Goal: Check status: Check status

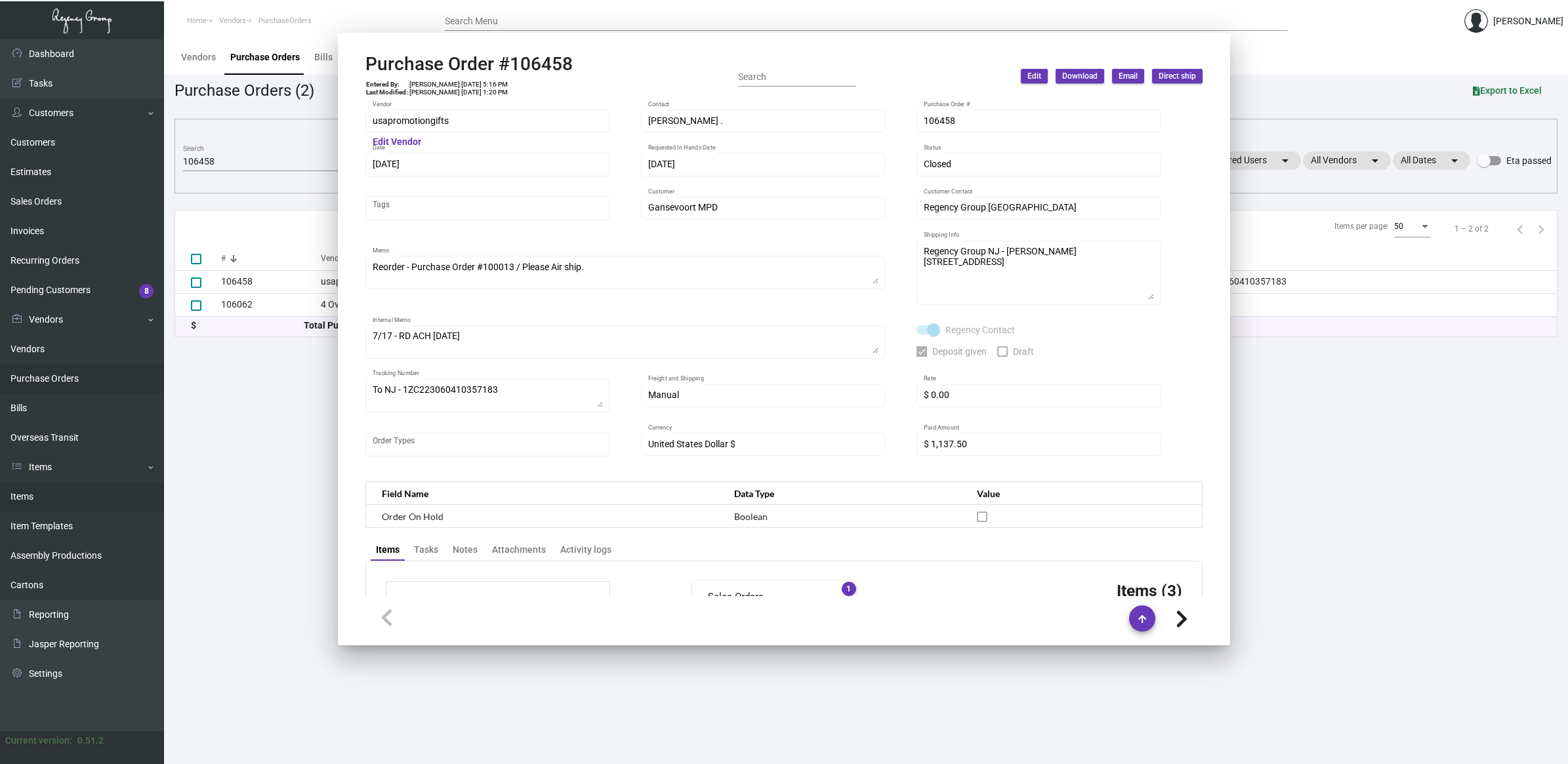
click at [54, 502] on link "Items" at bounding box center [82, 496] width 164 height 29
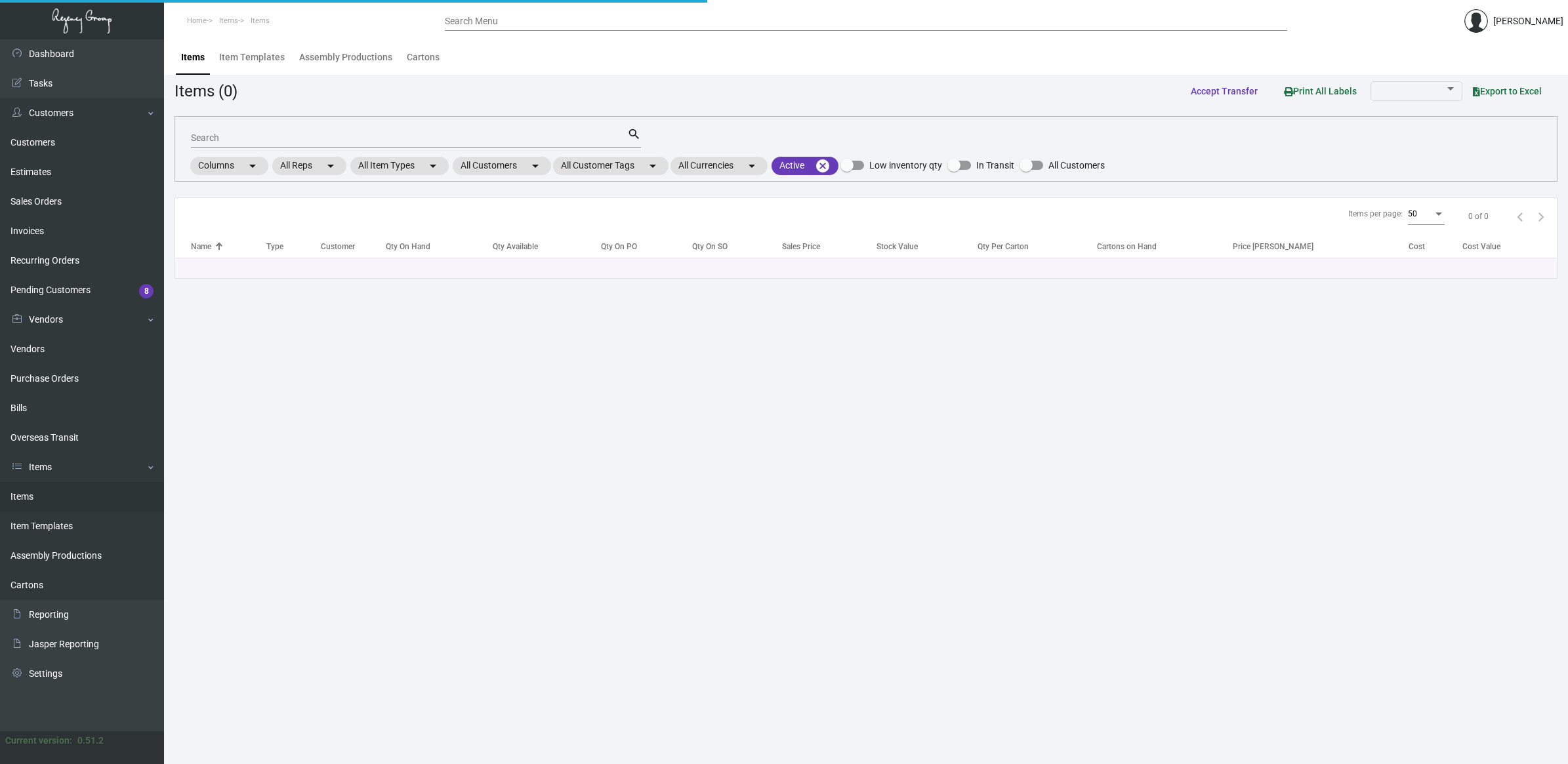
click at [225, 142] on input "Search" at bounding box center [409, 138] width 436 height 11
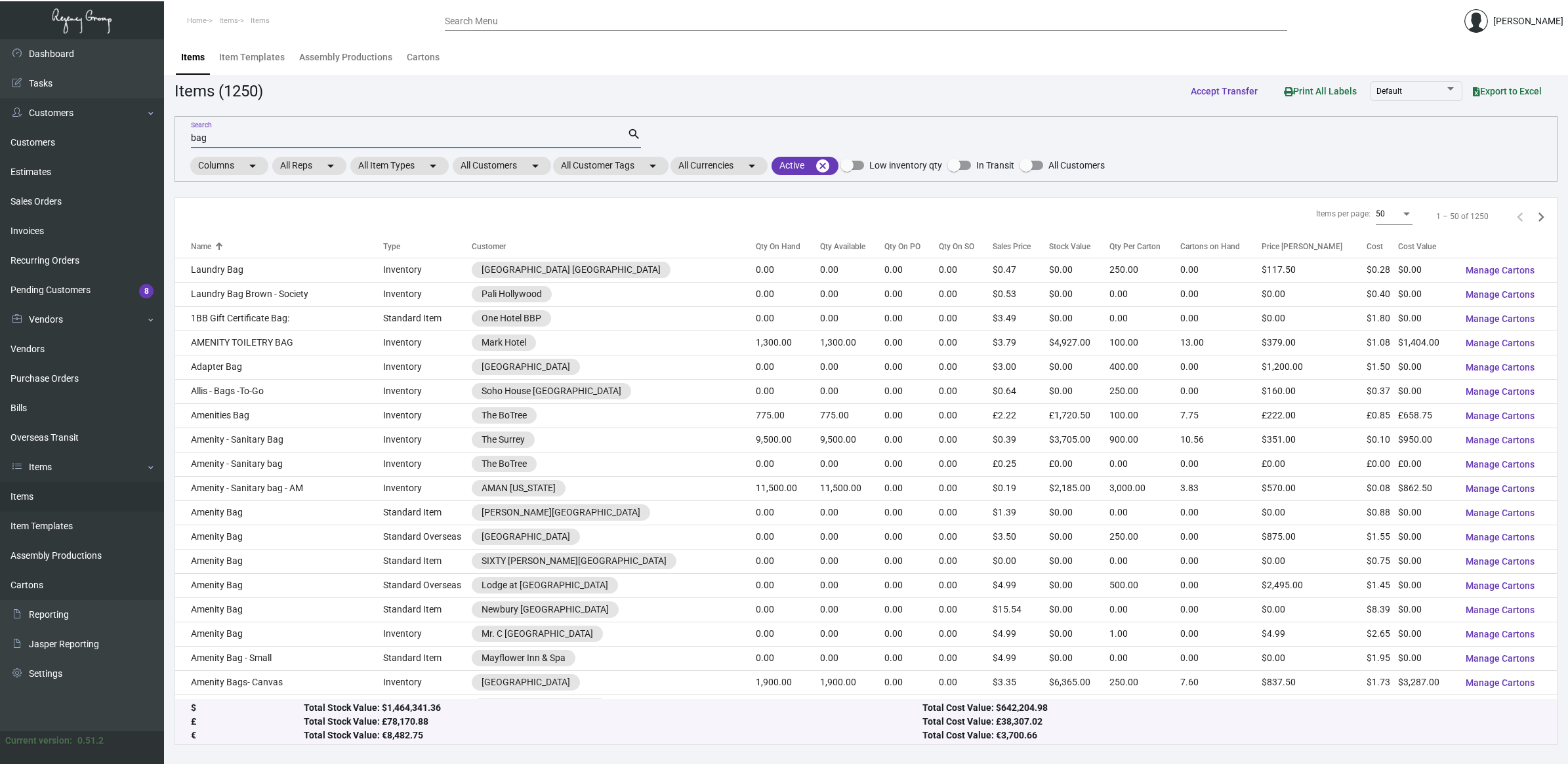
type input "bag"
click at [482, 166] on mat-chip "All Customers arrow_drop_down" at bounding box center [501, 166] width 99 height 18
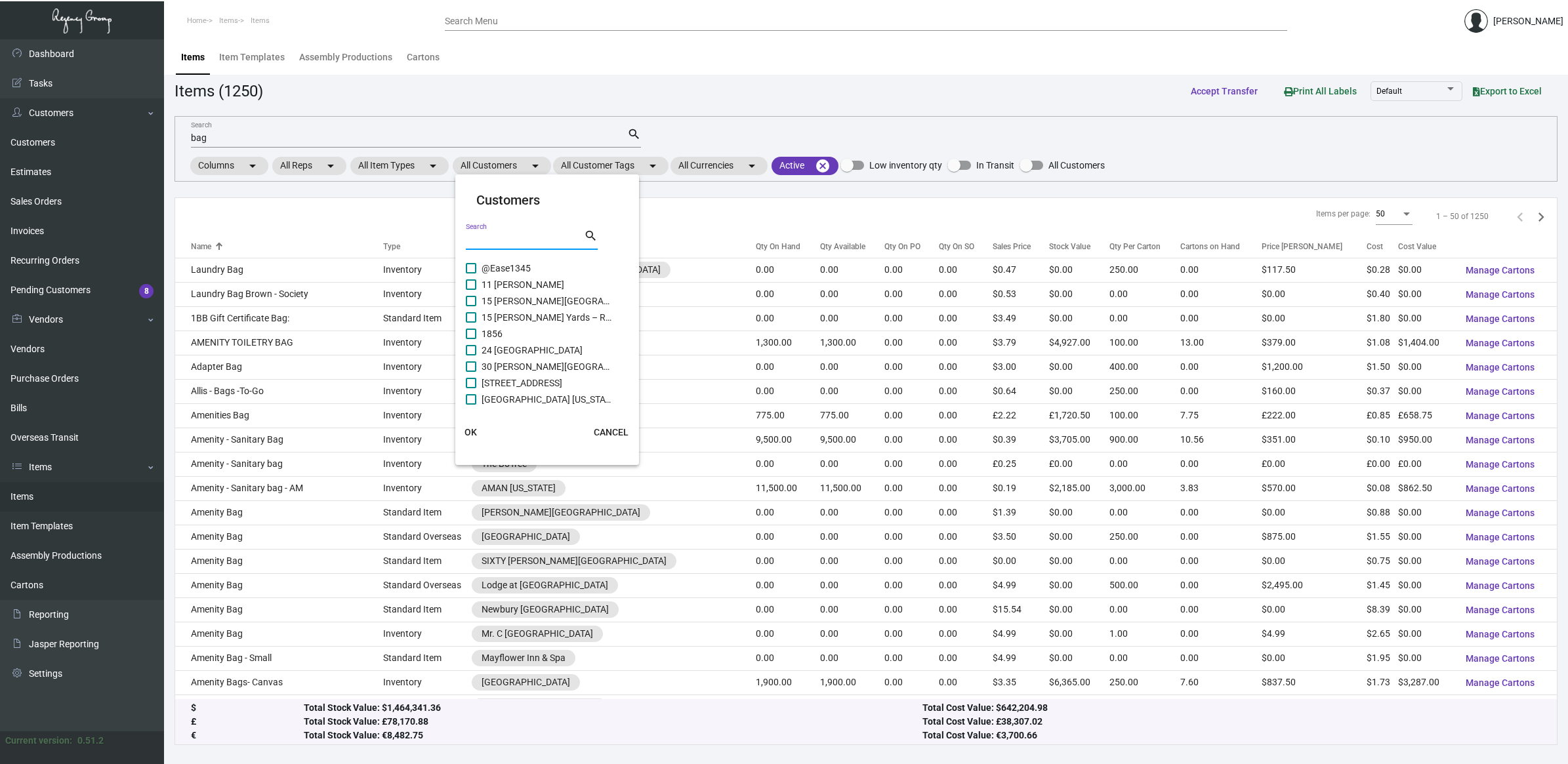
click at [550, 242] on input "Search" at bounding box center [524, 240] width 118 height 11
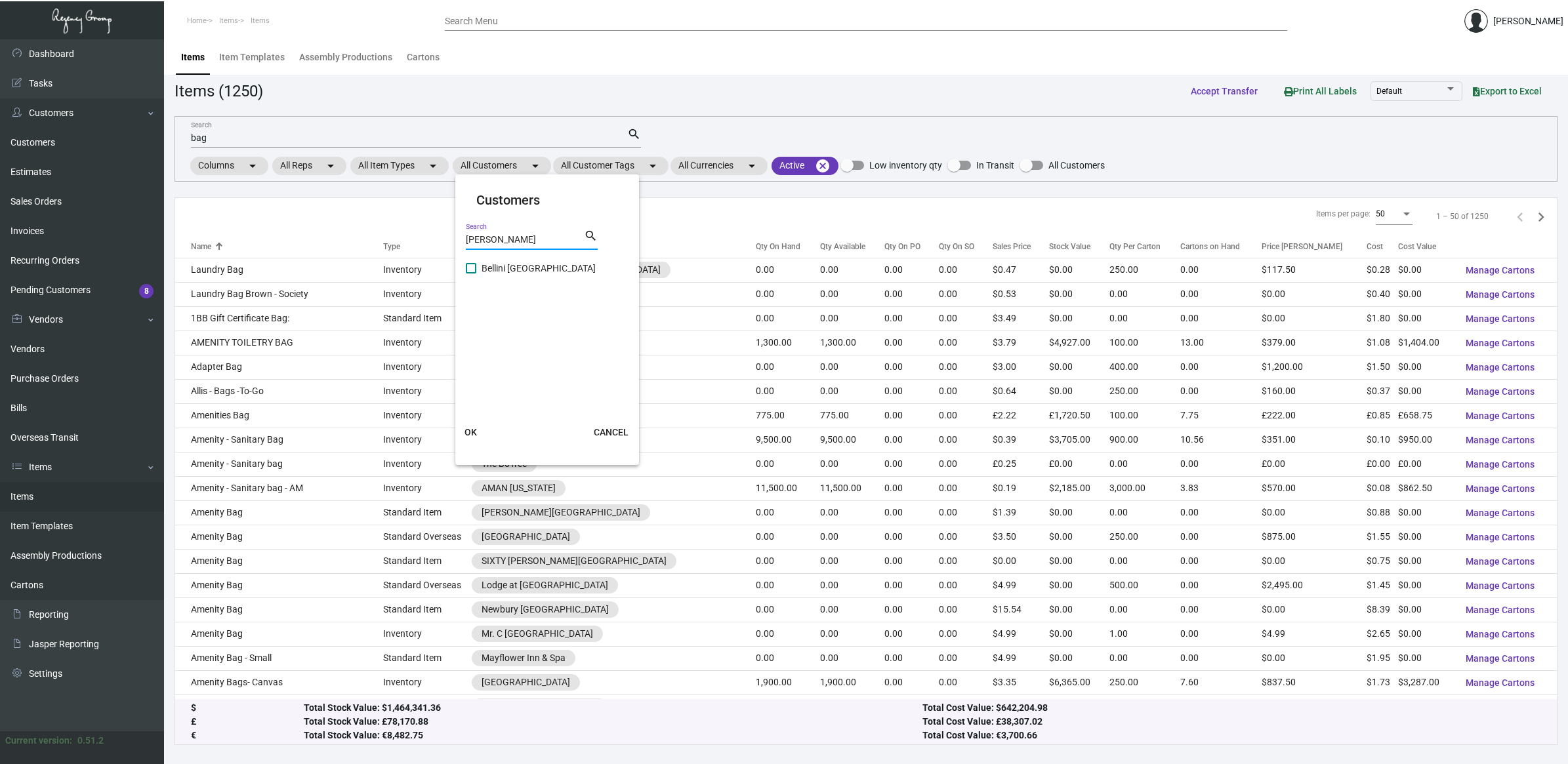
type input "[PERSON_NAME]"
click at [539, 261] on span "Bellini [GEOGRAPHIC_DATA]" at bounding box center [547, 268] width 131 height 16
click at [471, 273] on input "Bellini [GEOGRAPHIC_DATA]" at bounding box center [470, 273] width 1 height 1
checkbox input "true"
click at [468, 428] on span "OK" at bounding box center [470, 432] width 12 height 11
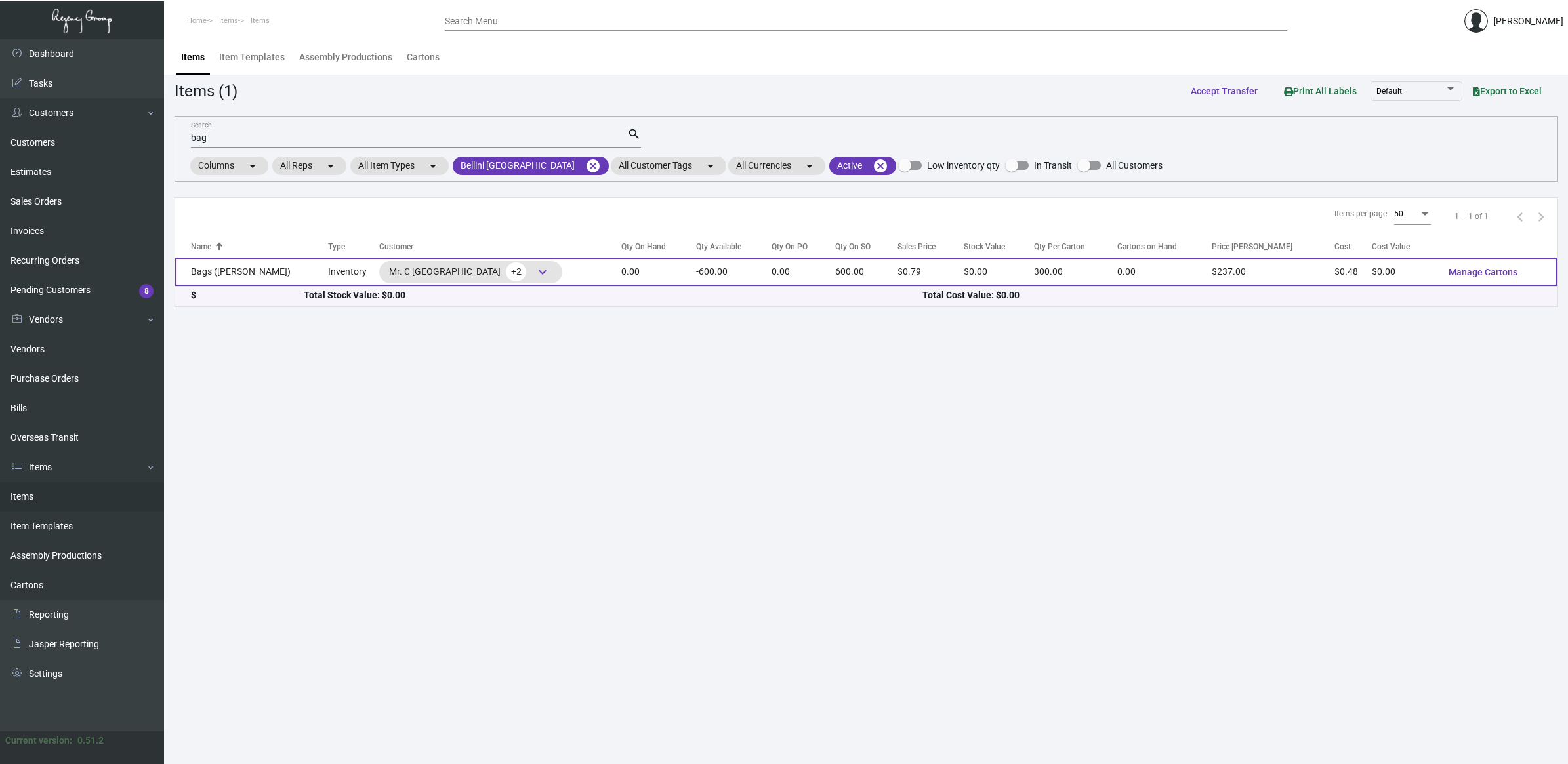
click at [328, 274] on td "Inventory" at bounding box center [354, 272] width 51 height 29
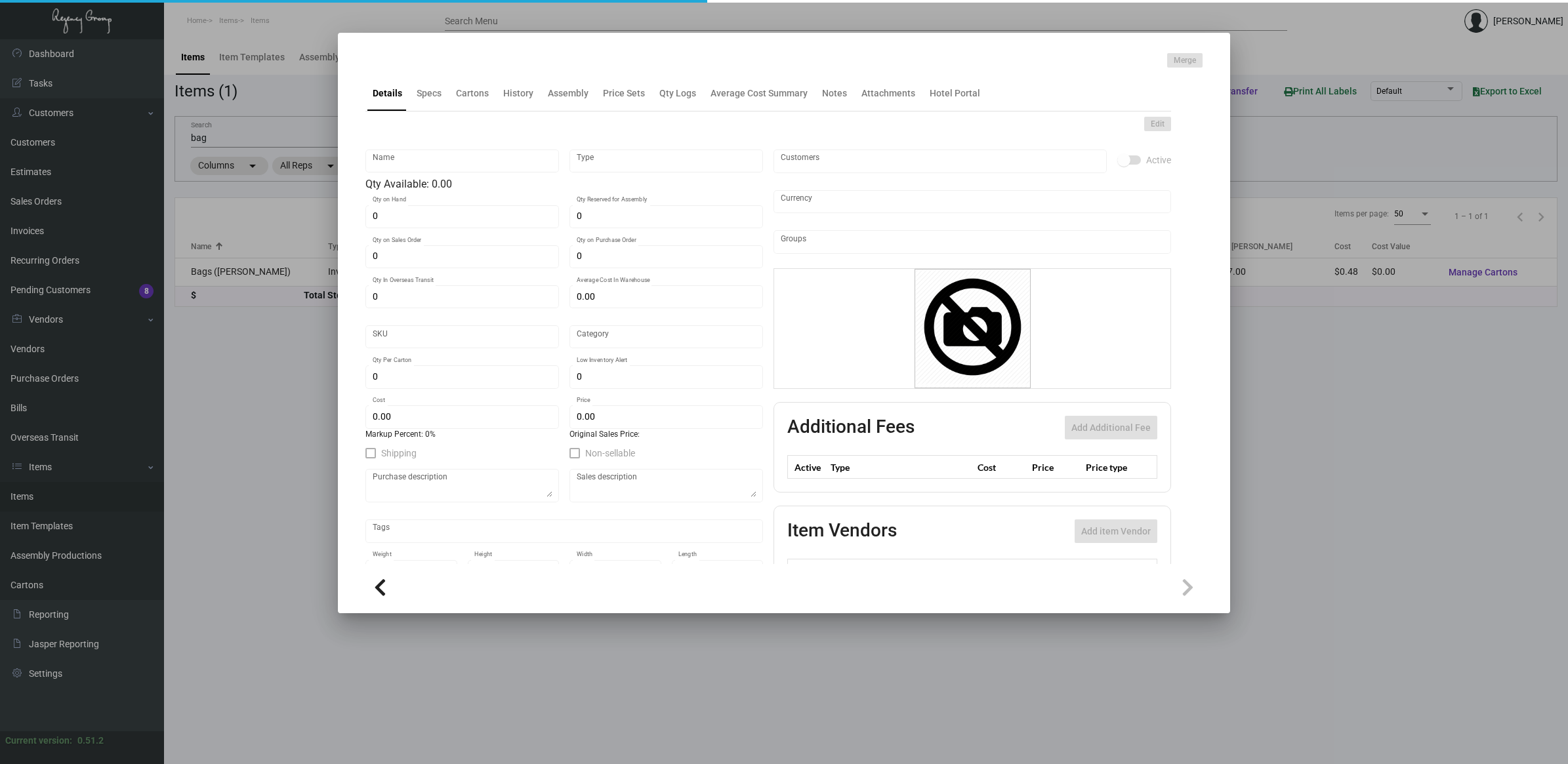
type input "Bags ([PERSON_NAME])"
type input "Inventory"
type input "600"
type input "$ 7.425"
type input "2338"
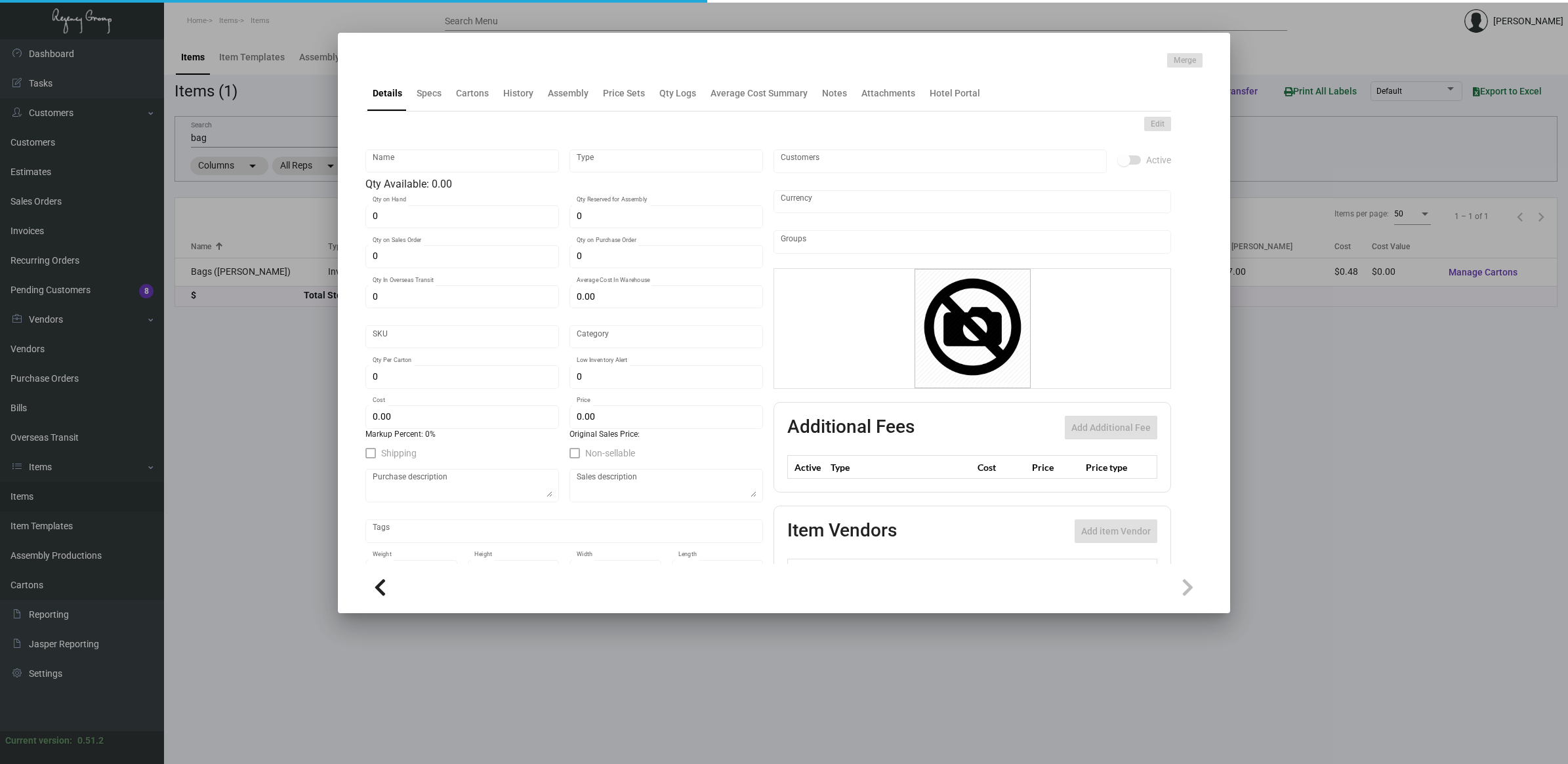
type input "Standard"
type input "300"
type input "2,000"
type input "$ 0.48"
type input "$ 0.79"
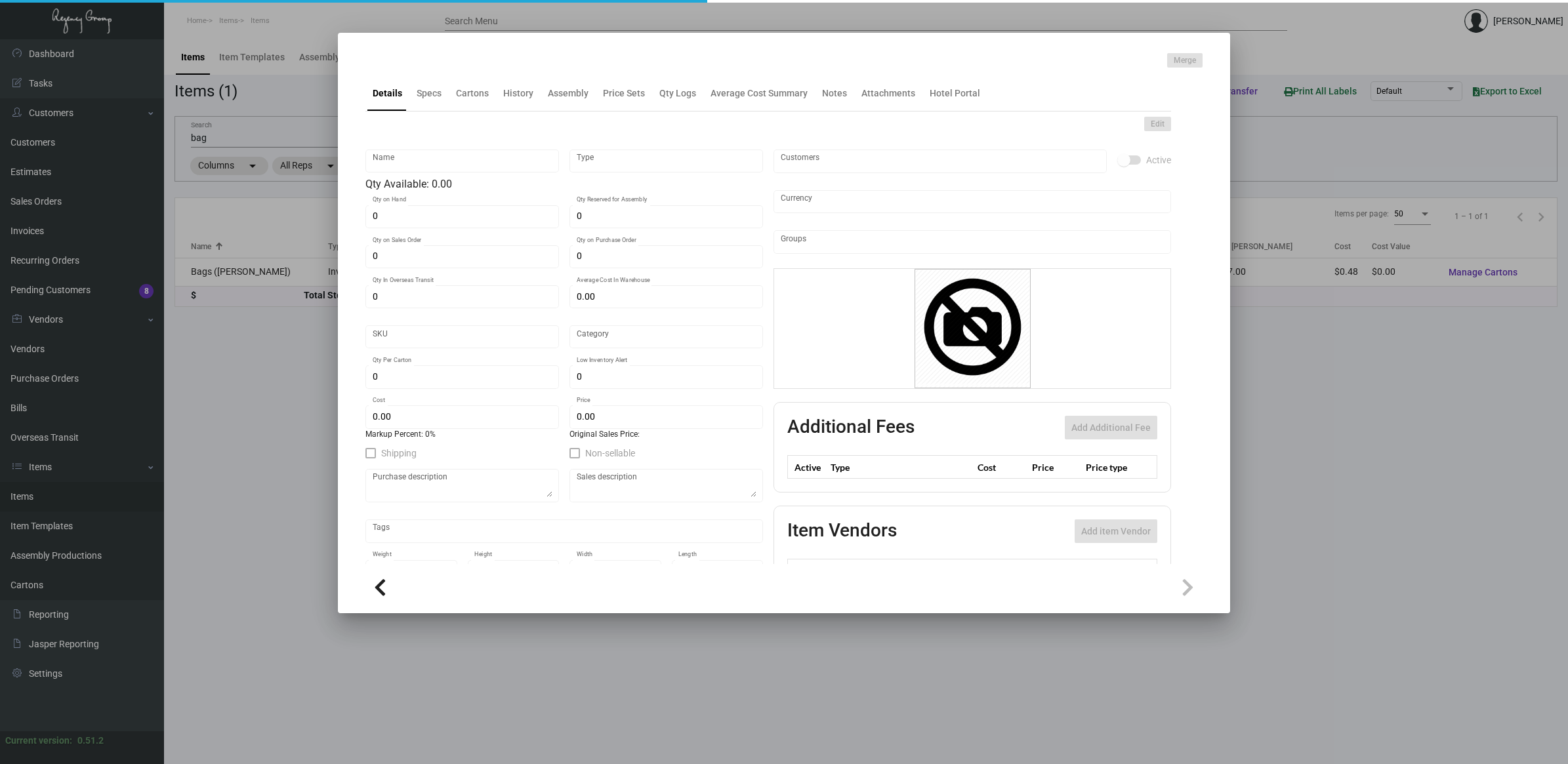
type textarea "Bags ([PERSON_NAME]): Size 13" x 7" x 13", white Kraft paper bag material, prin…"
type textarea "Bags ([PERSON_NAME])"
checkbox input "true"
type input "United States Dollar $"
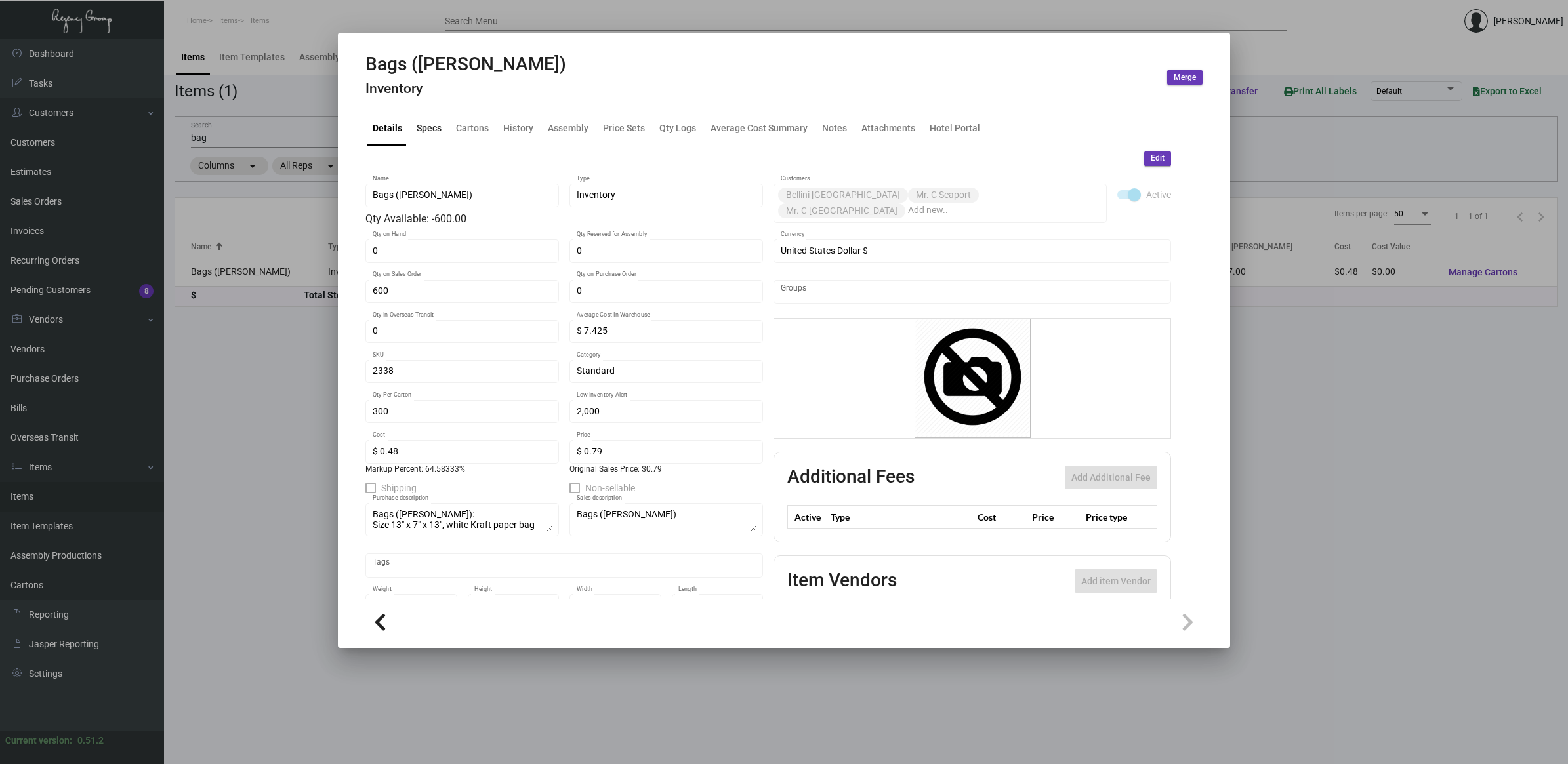
click at [432, 128] on div "Specs" at bounding box center [429, 127] width 25 height 14
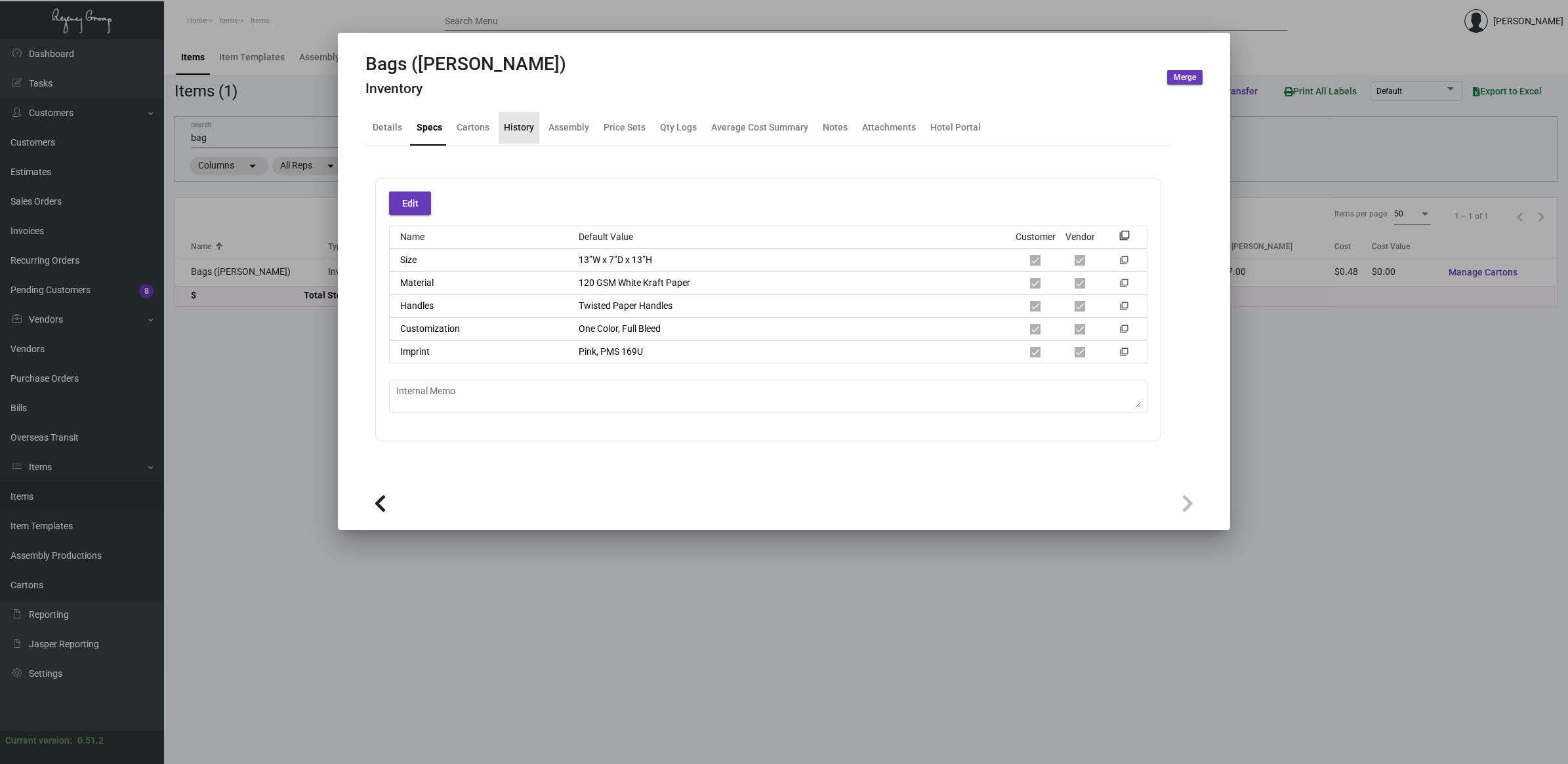
click at [529, 128] on div "History" at bounding box center [519, 127] width 30 height 14
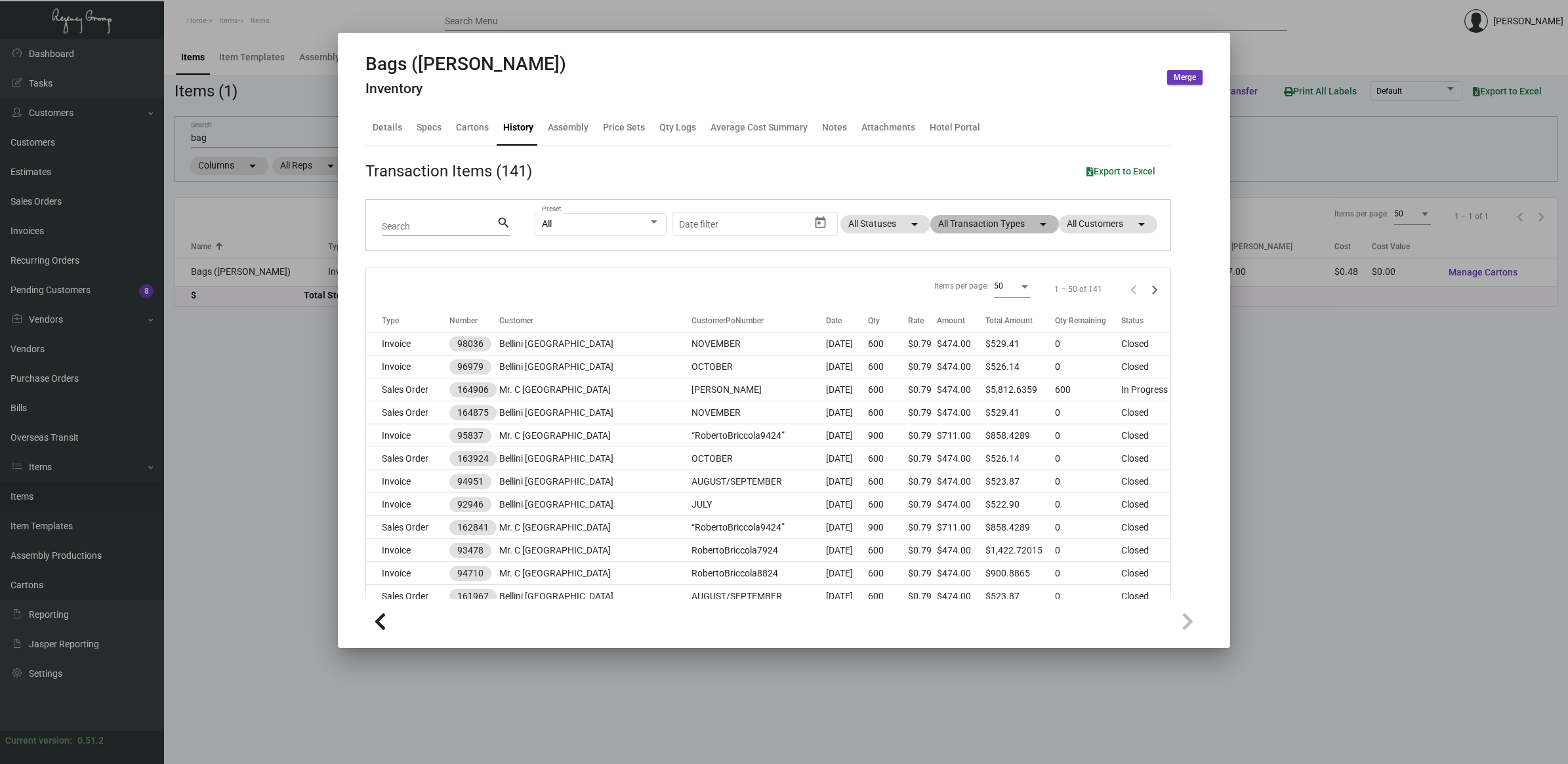
click at [1008, 229] on mat-chip "All Transaction Types arrow_drop_down" at bounding box center [994, 224] width 128 height 18
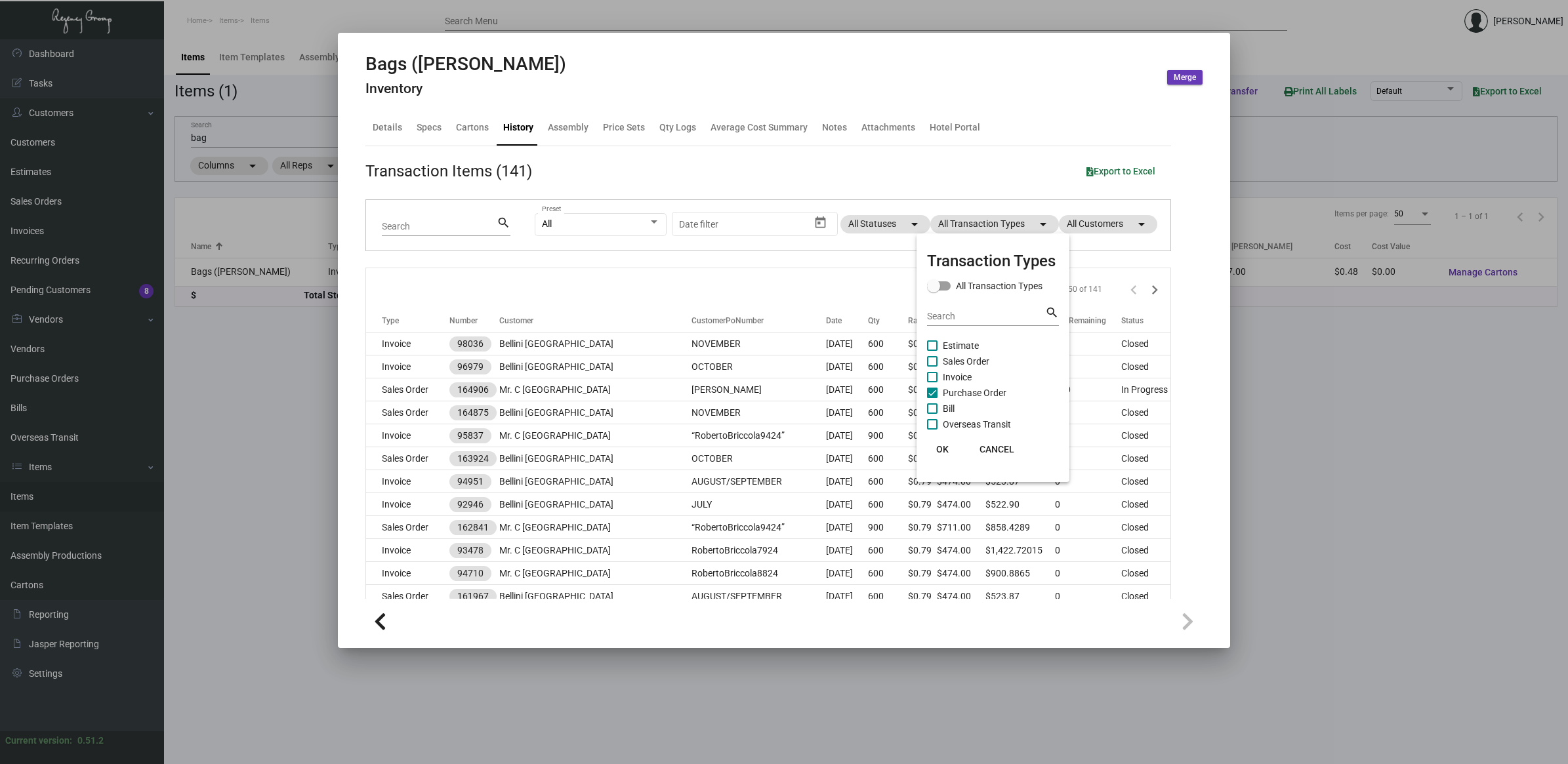
click at [996, 389] on span "Purchase Order" at bounding box center [974, 393] width 64 height 16
click at [933, 398] on input "Purchase Order" at bounding box center [932, 398] width 1 height 1
click at [987, 389] on span "Purchase Order" at bounding box center [974, 393] width 64 height 16
click at [933, 398] on input "Purchase Order" at bounding box center [932, 398] width 1 height 1
checkbox input "true"
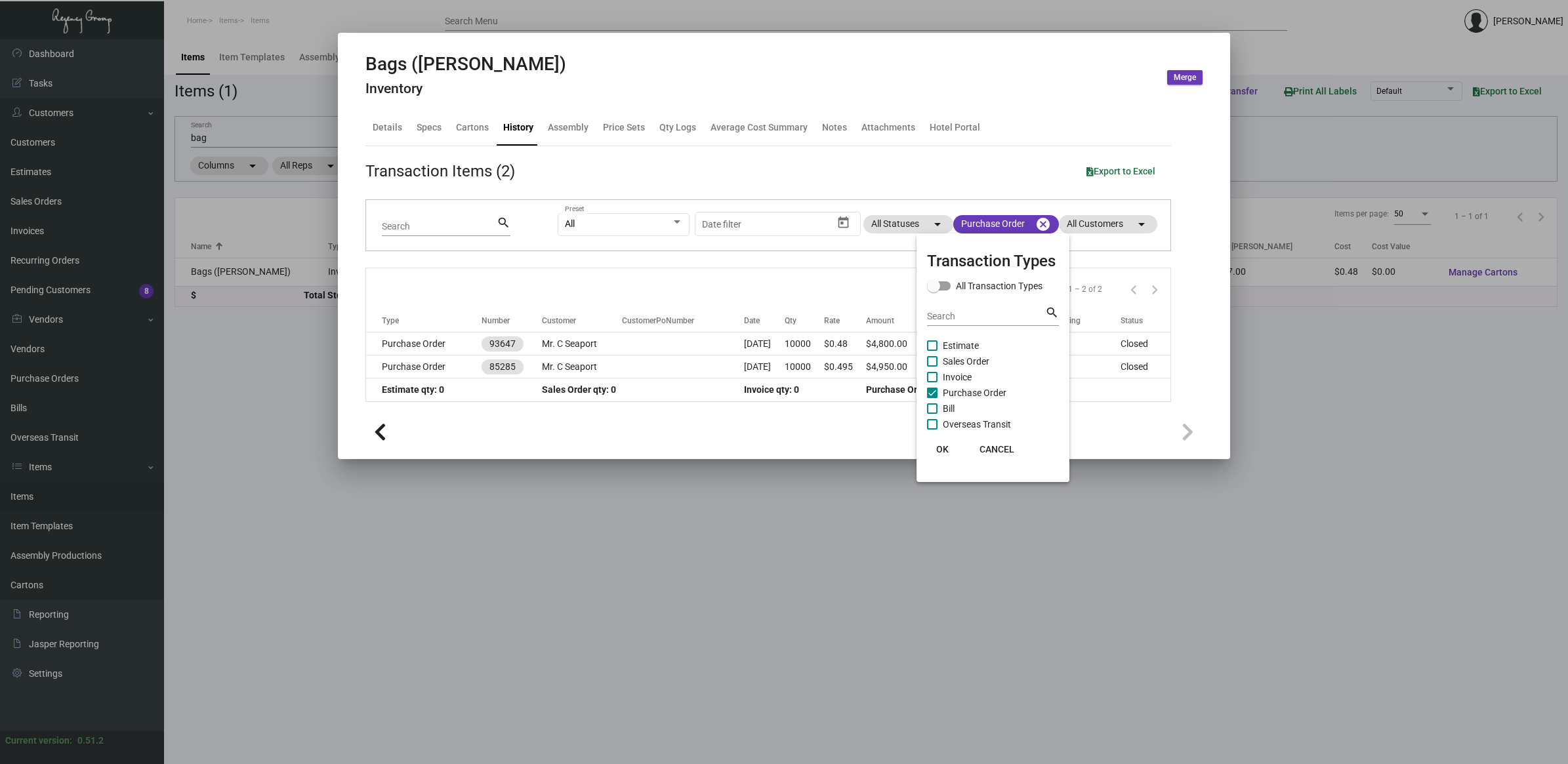
click at [945, 446] on span "OK" at bounding box center [942, 449] width 12 height 11
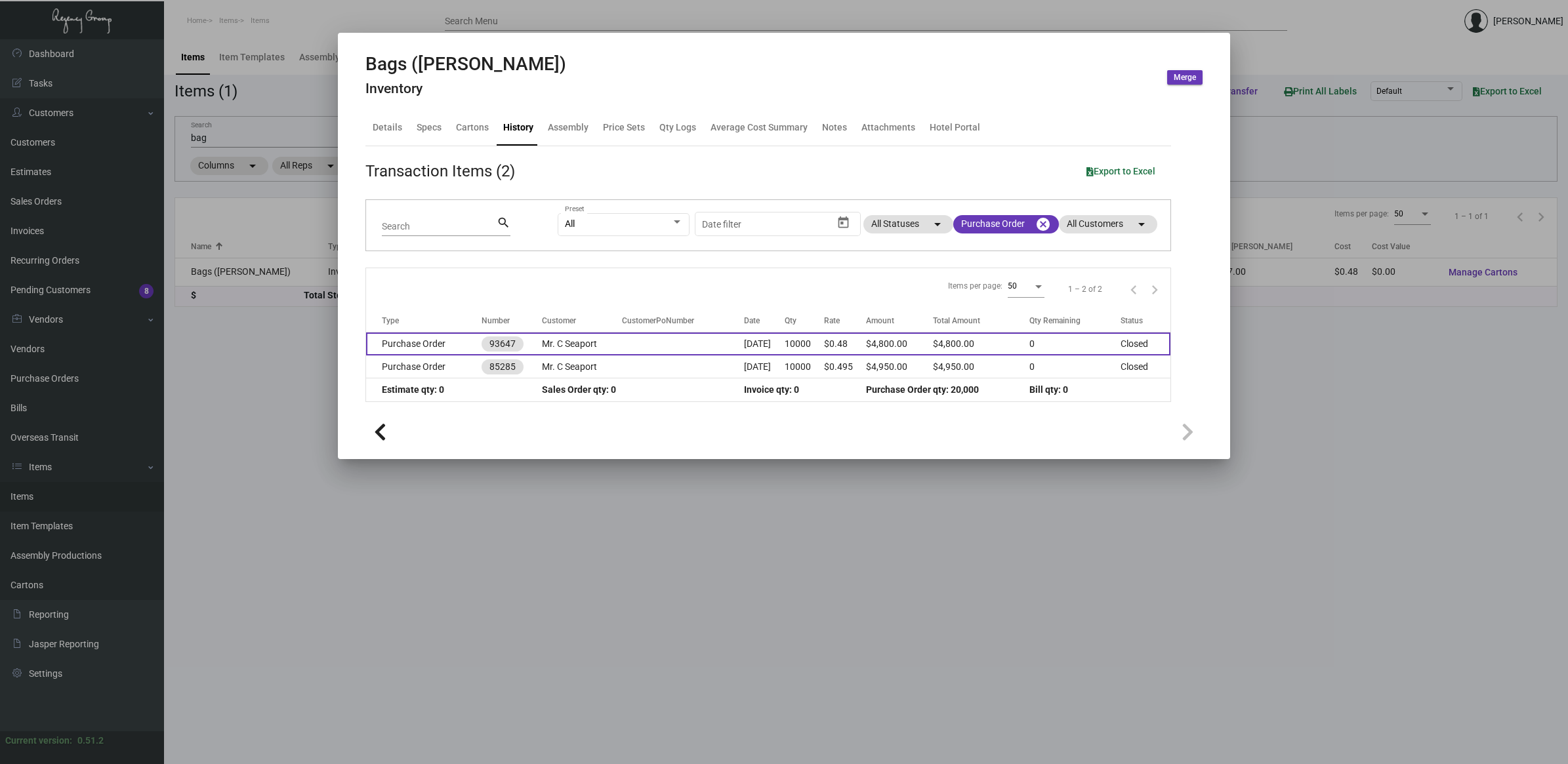
click at [814, 345] on td "10000" at bounding box center [804, 344] width 38 height 23
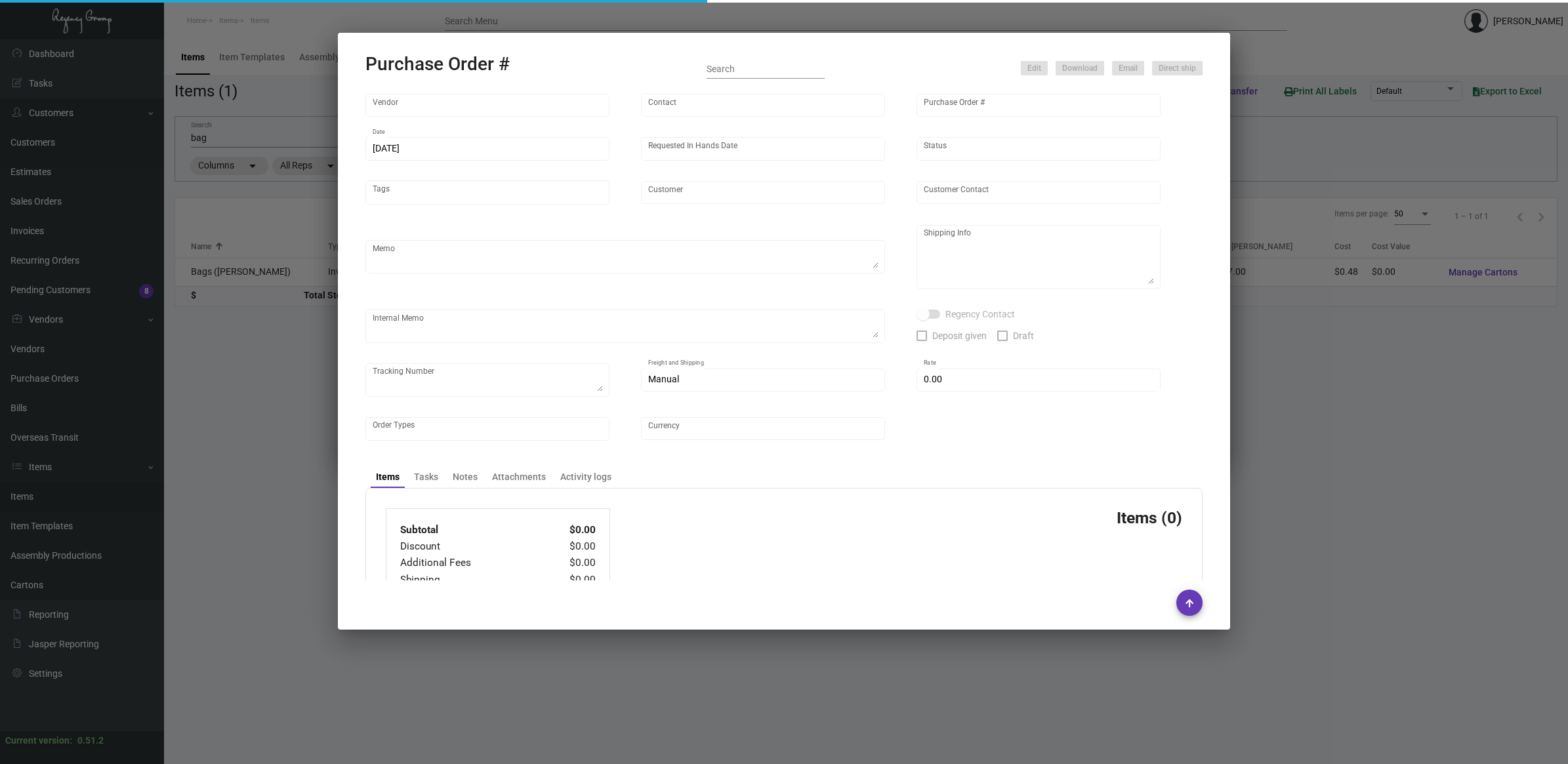
type input "L and L Promos"
type input "[PERSON_NAME]"
type input "93647"
type input "[DATE]"
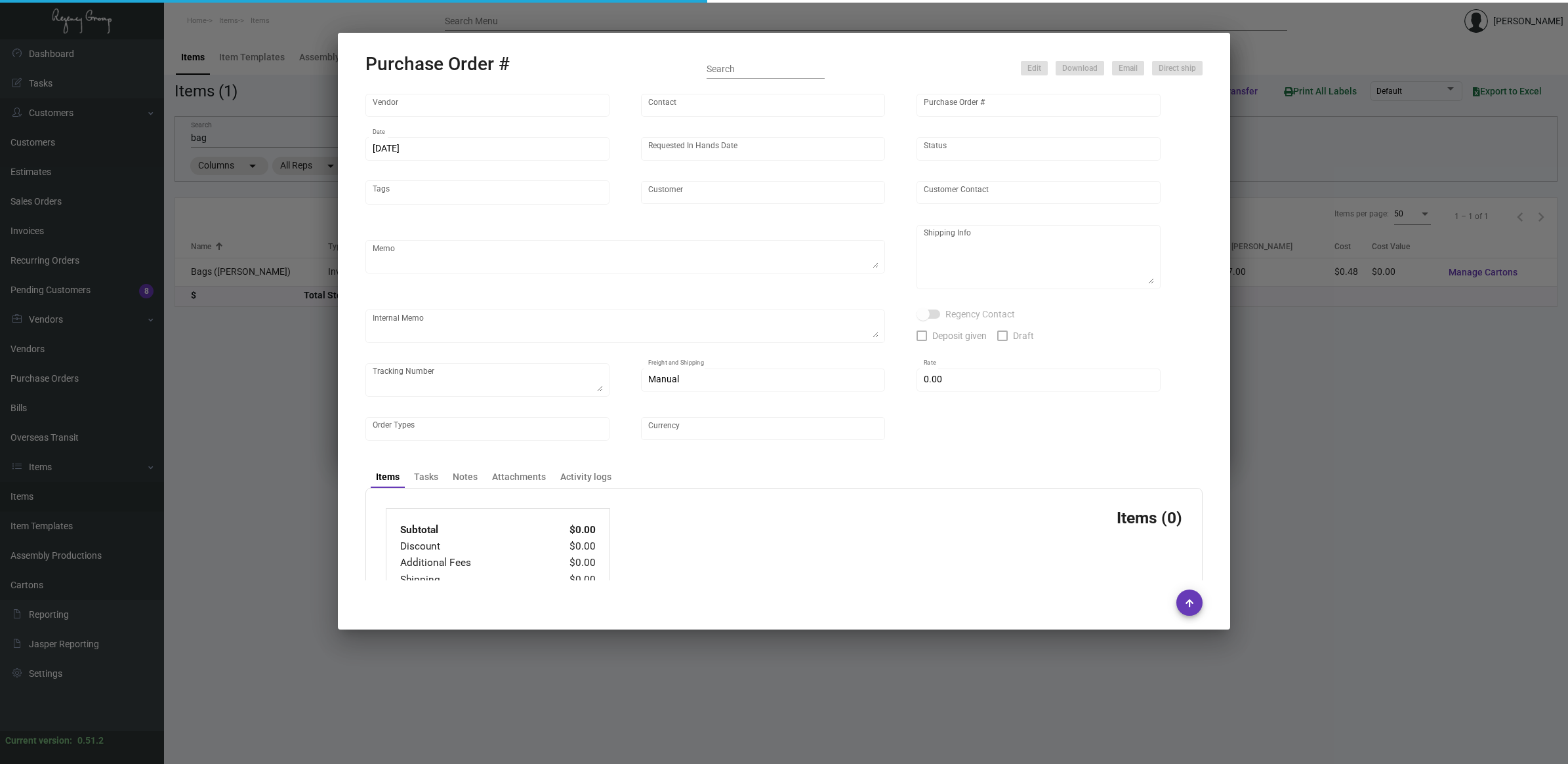
type input "Mr. C Seaport"
type textarea "Repeat Previous PO 85285. Ship via BOAT."
type textarea "[PERSON_NAME] Regency Group NJ [STREET_ADDRESS]"
checkbox input "true"
type input "$ 0.00"
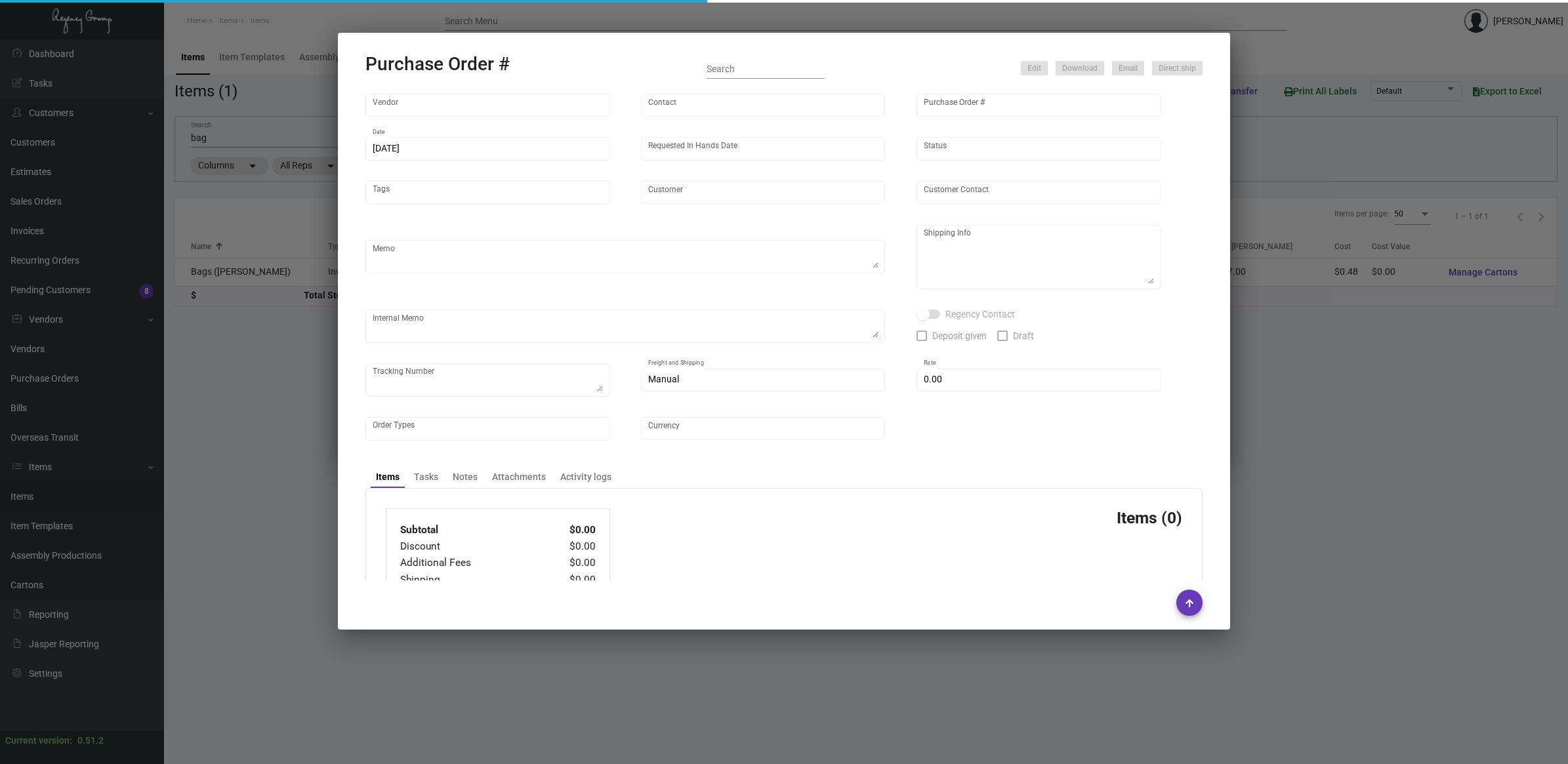
type input "United States Dollar $"
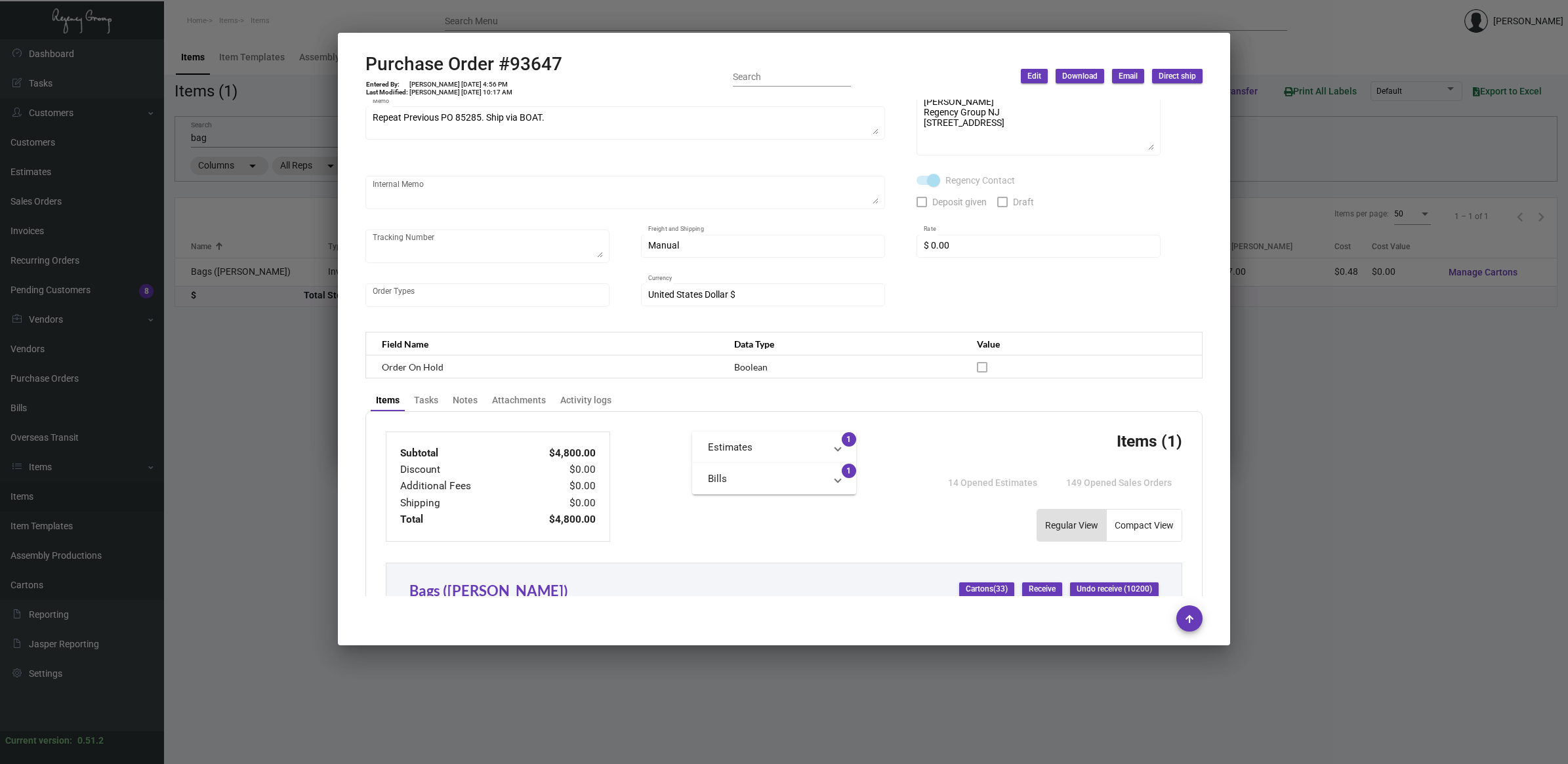
scroll to position [410, 0]
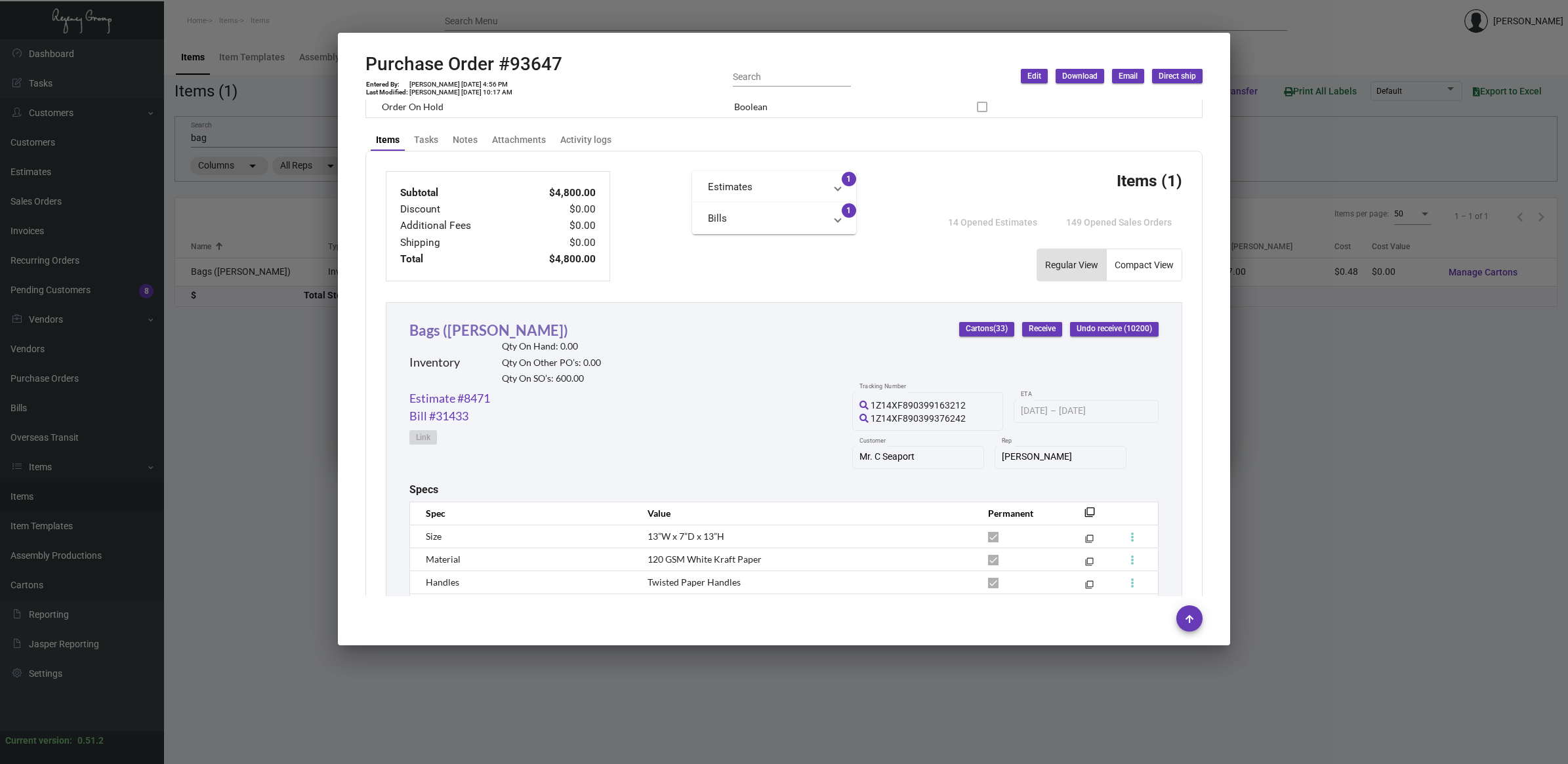
click at [460, 325] on link "Bags ([PERSON_NAME])" at bounding box center [488, 331] width 158 height 18
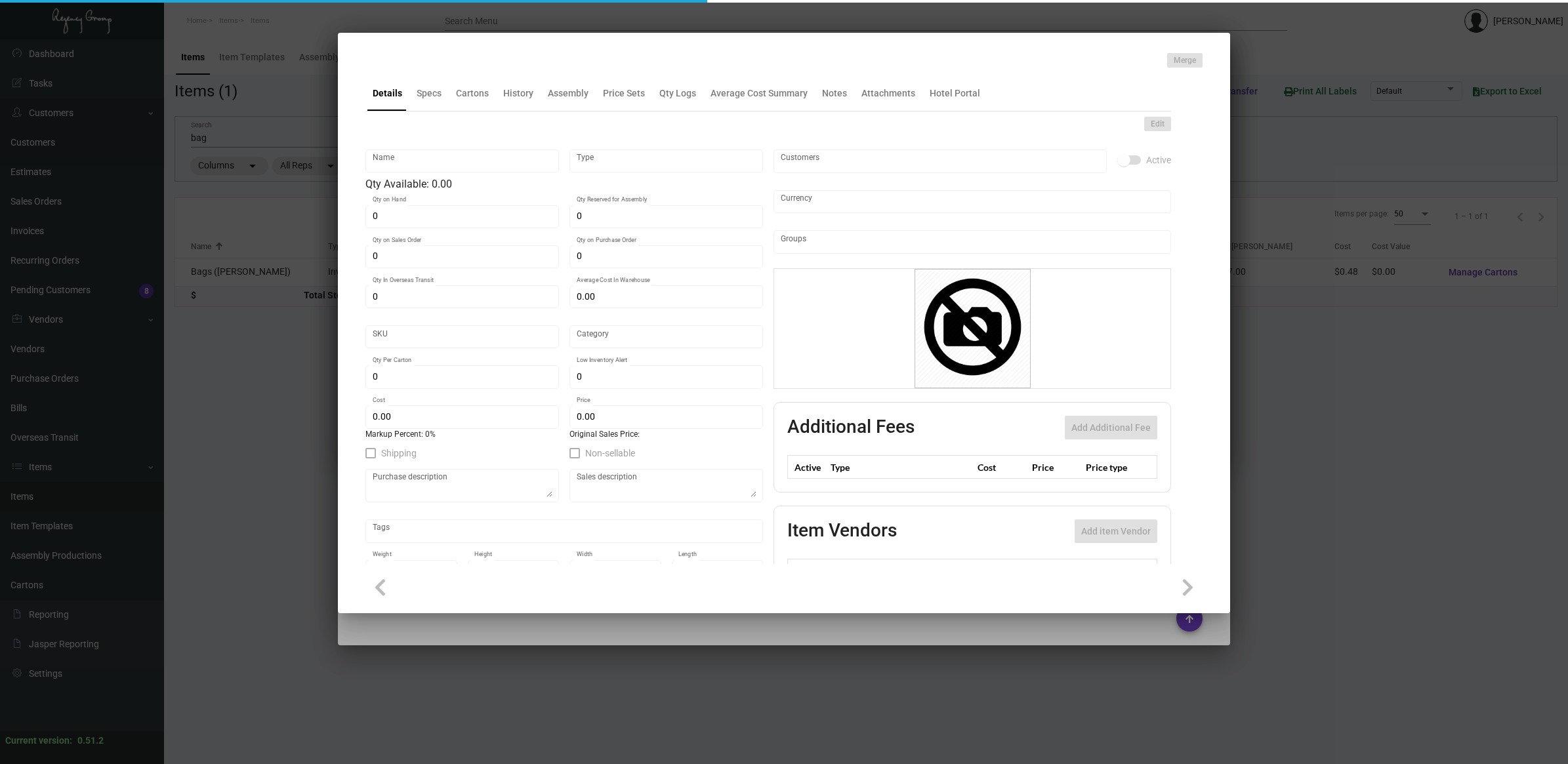
type input "Bags ([PERSON_NAME])"
type input "Inventory"
type input "600"
type input "$ 7.425"
type input "2338"
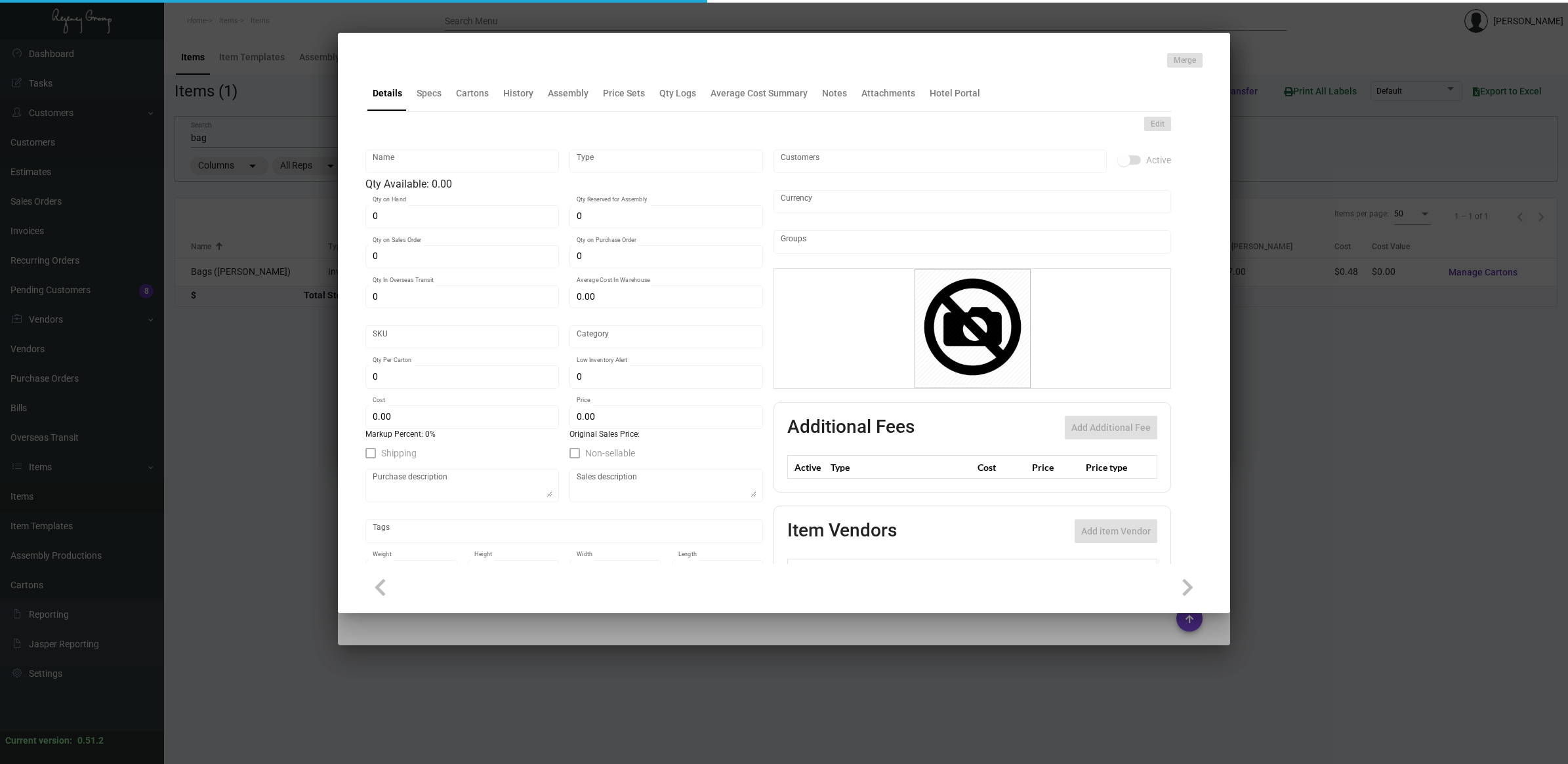
type input "Standard"
type input "300"
type input "2,000"
type input "$ 0.48"
type input "$ 0.79"
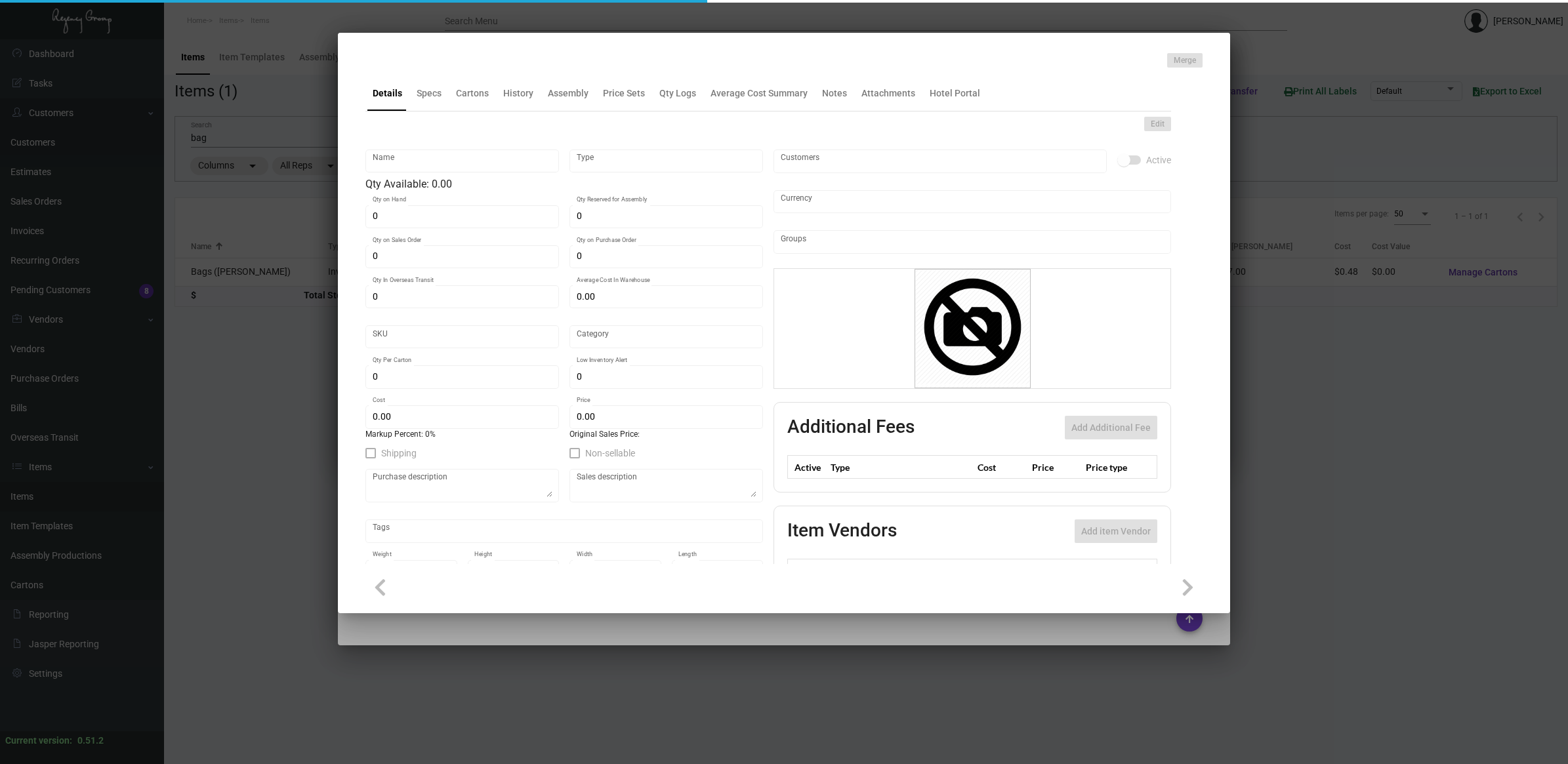
type textarea "Bags ([PERSON_NAME]): Size 13" x 7" x 13", white Kraft paper bag material, prin…"
type textarea "Bags ([PERSON_NAME])"
checkbox input "true"
type input "United States Dollar $"
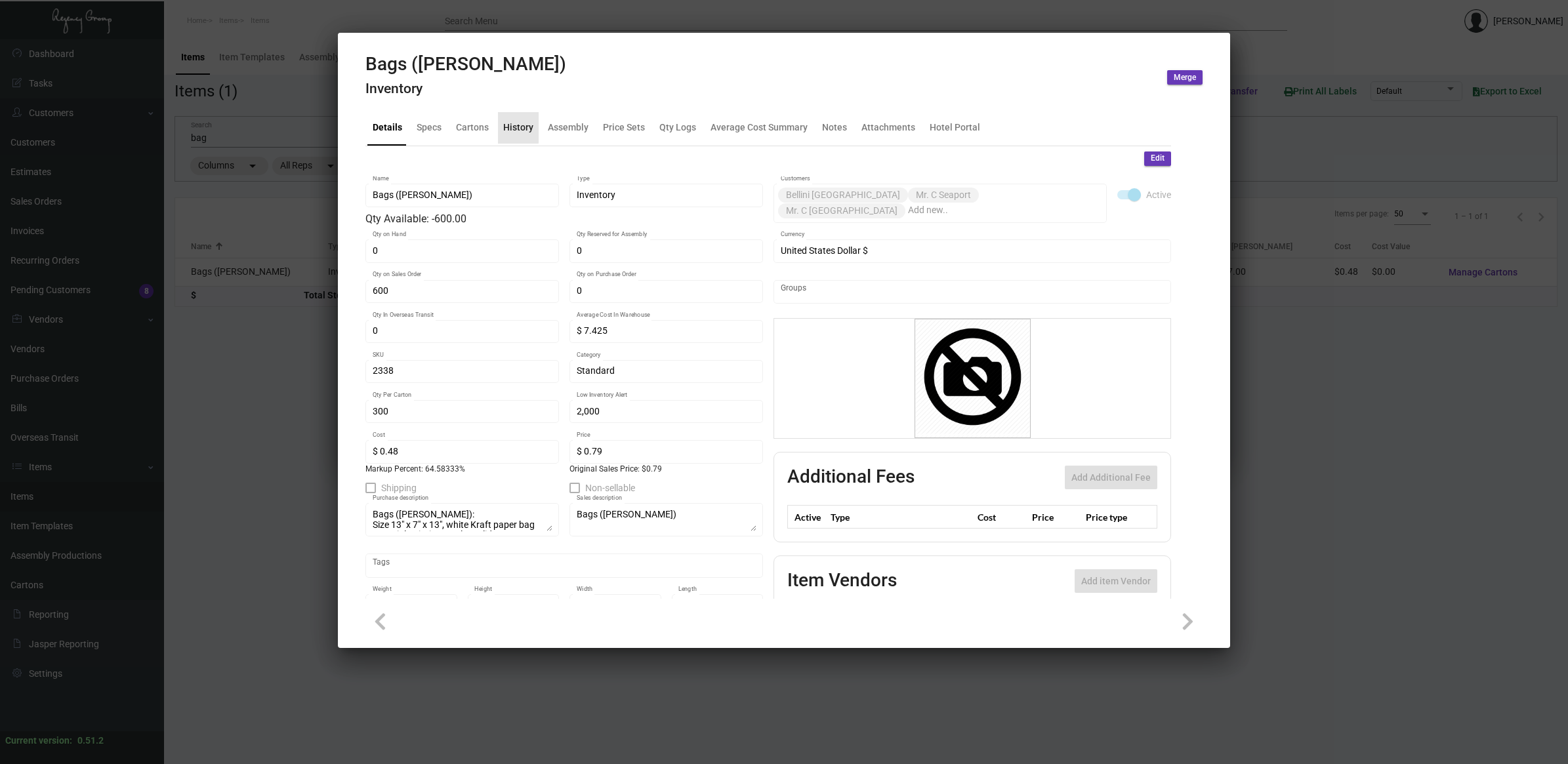
click at [517, 125] on div "History" at bounding box center [518, 127] width 30 height 14
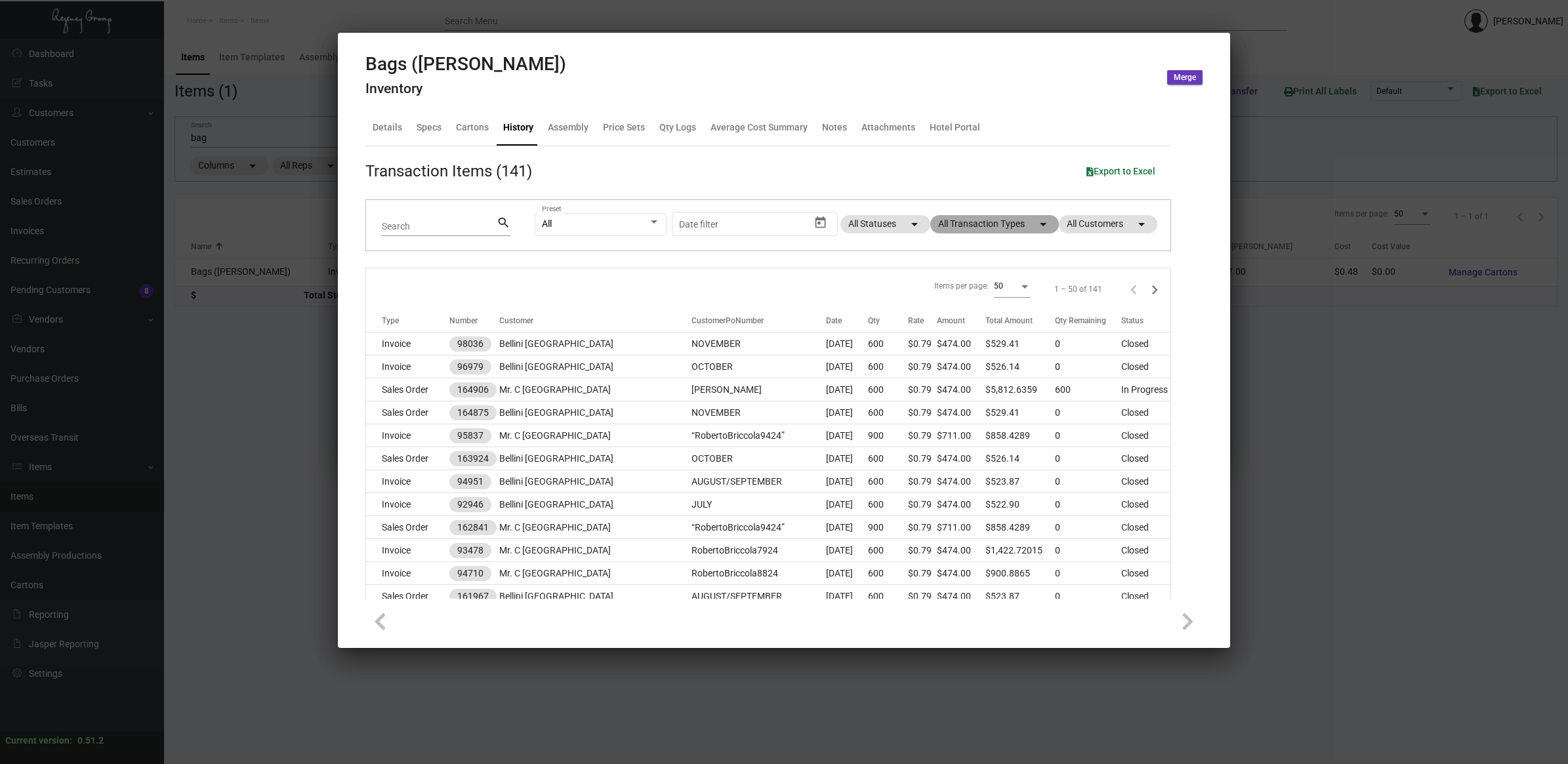
click at [964, 226] on mat-chip "All Transaction Types arrow_drop_down" at bounding box center [994, 224] width 128 height 18
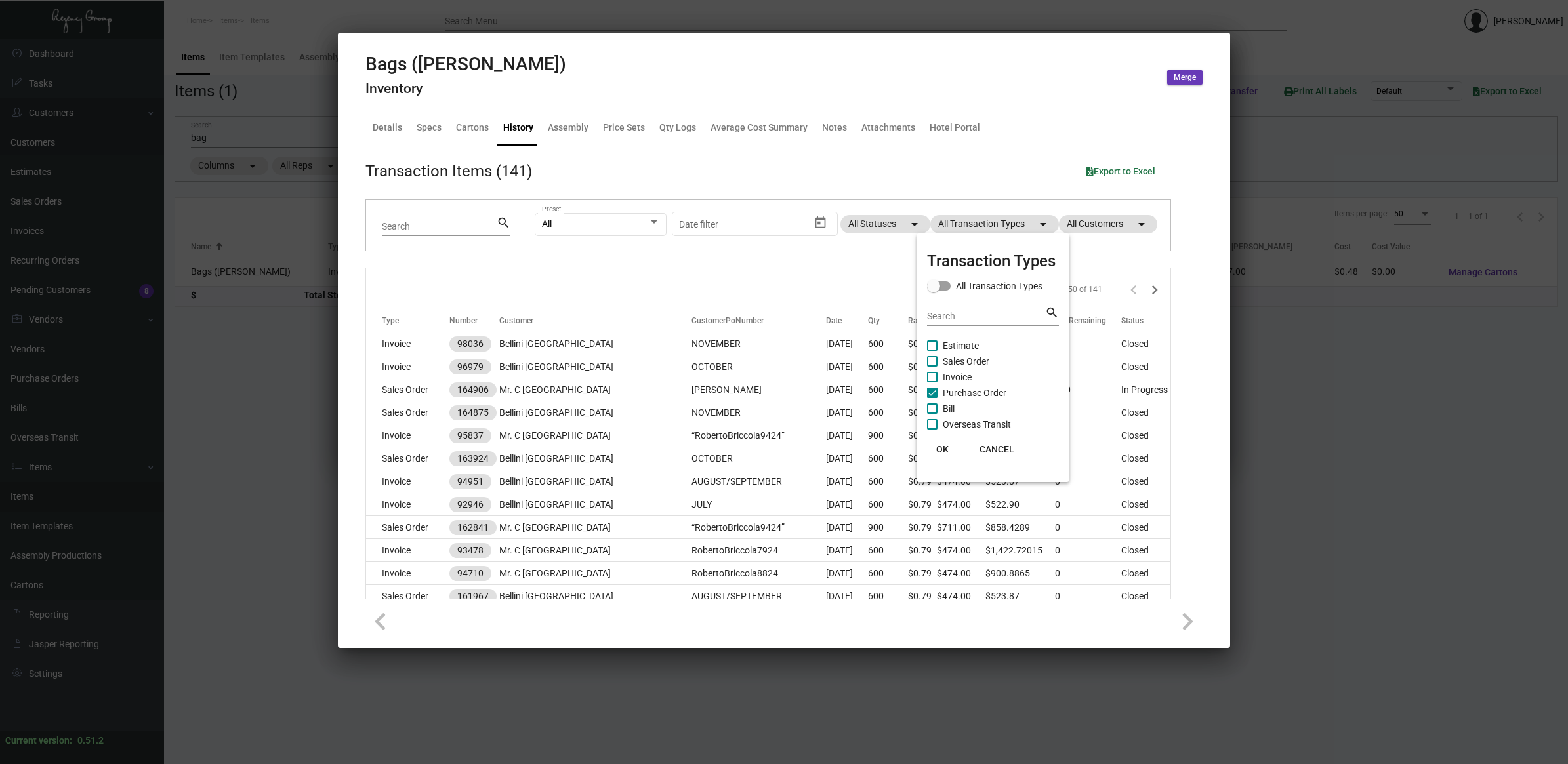
click at [662, 171] on div at bounding box center [784, 382] width 1568 height 764
click at [389, 131] on div "Details" at bounding box center [387, 127] width 29 height 14
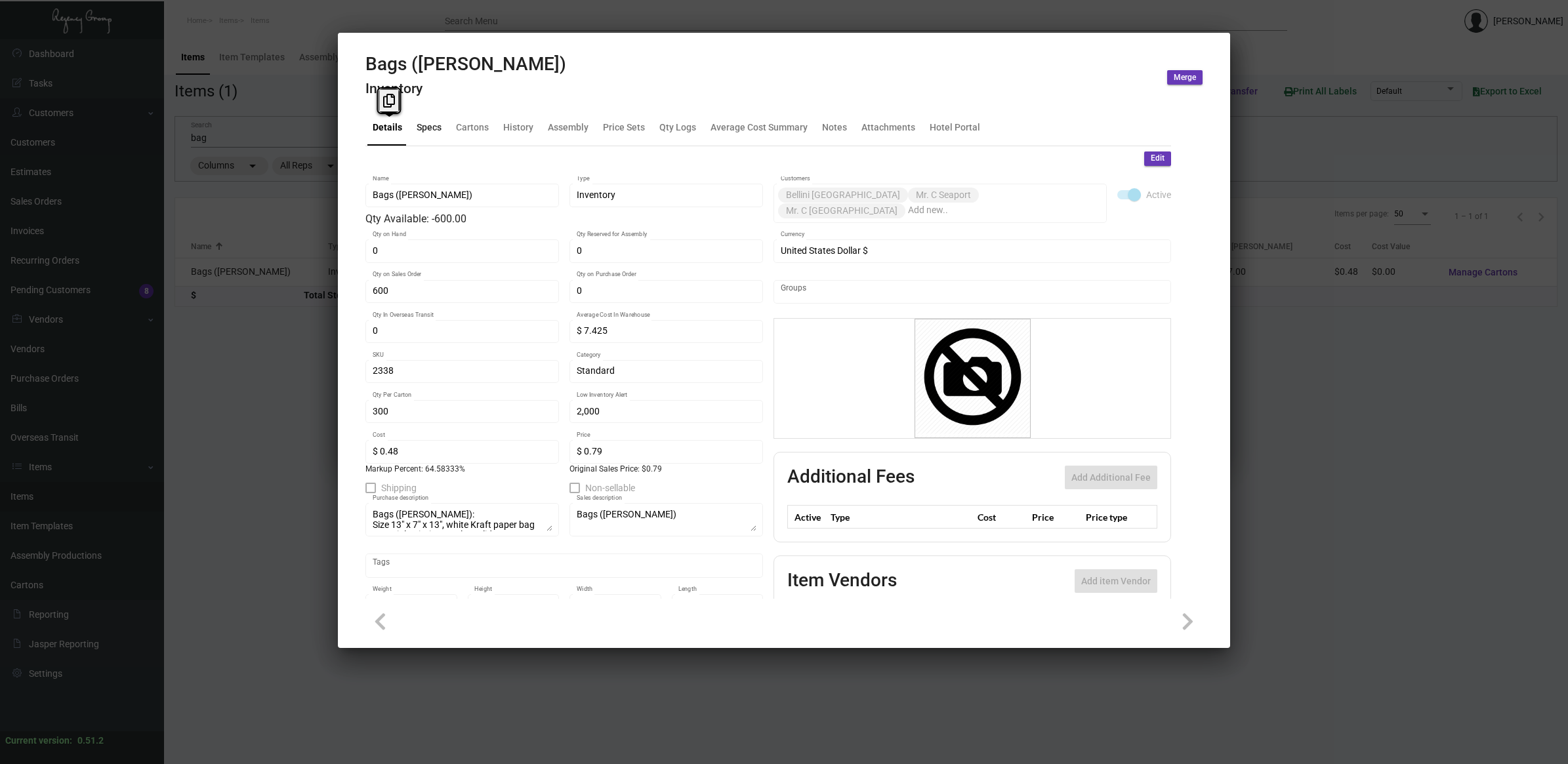
drag, startPoint x: 389, startPoint y: 131, endPoint x: 425, endPoint y: 131, distance: 36.0
click at [425, 131] on div "Specs" at bounding box center [429, 127] width 25 height 14
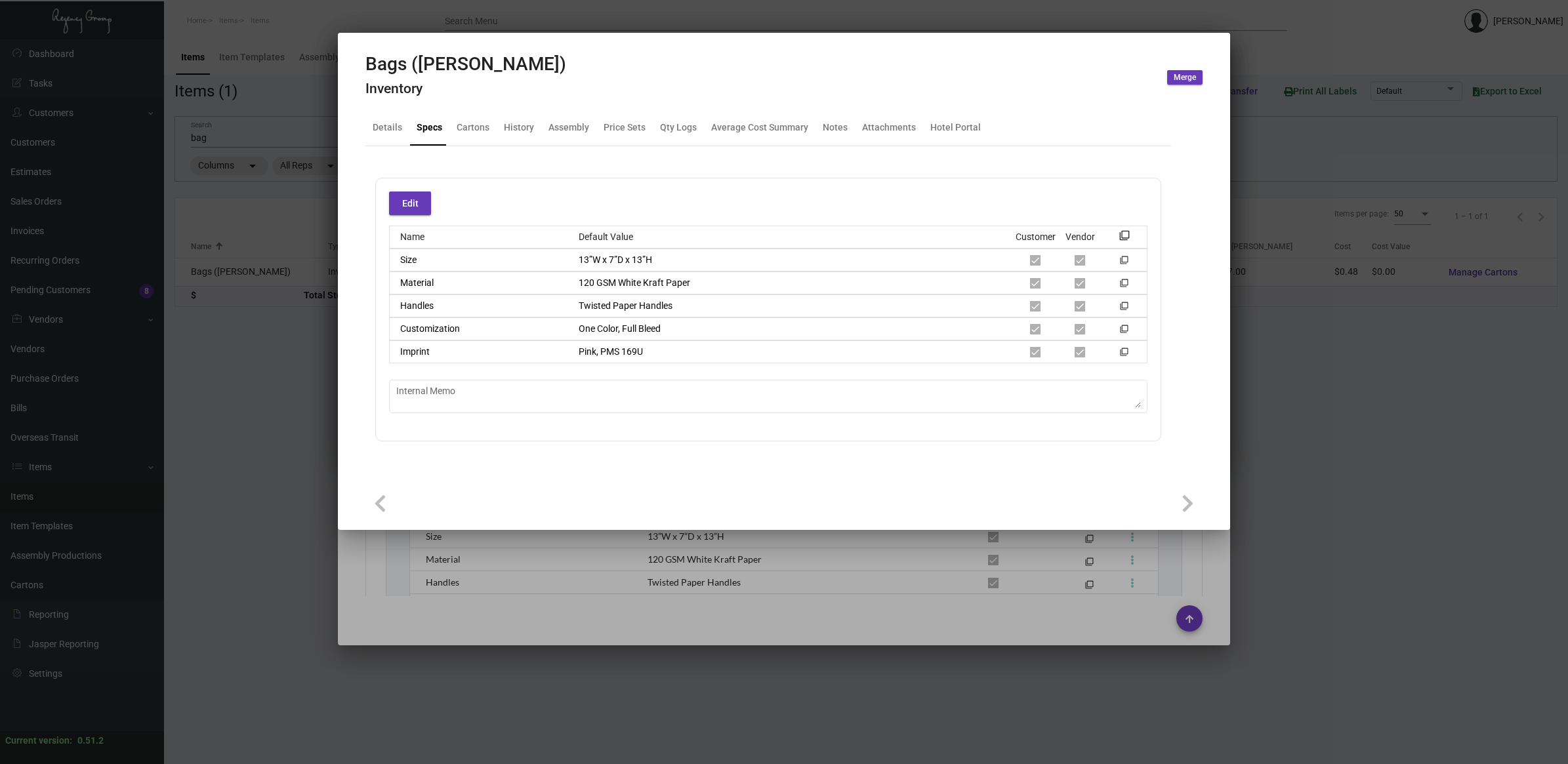
click at [519, 578] on div at bounding box center [784, 382] width 1568 height 764
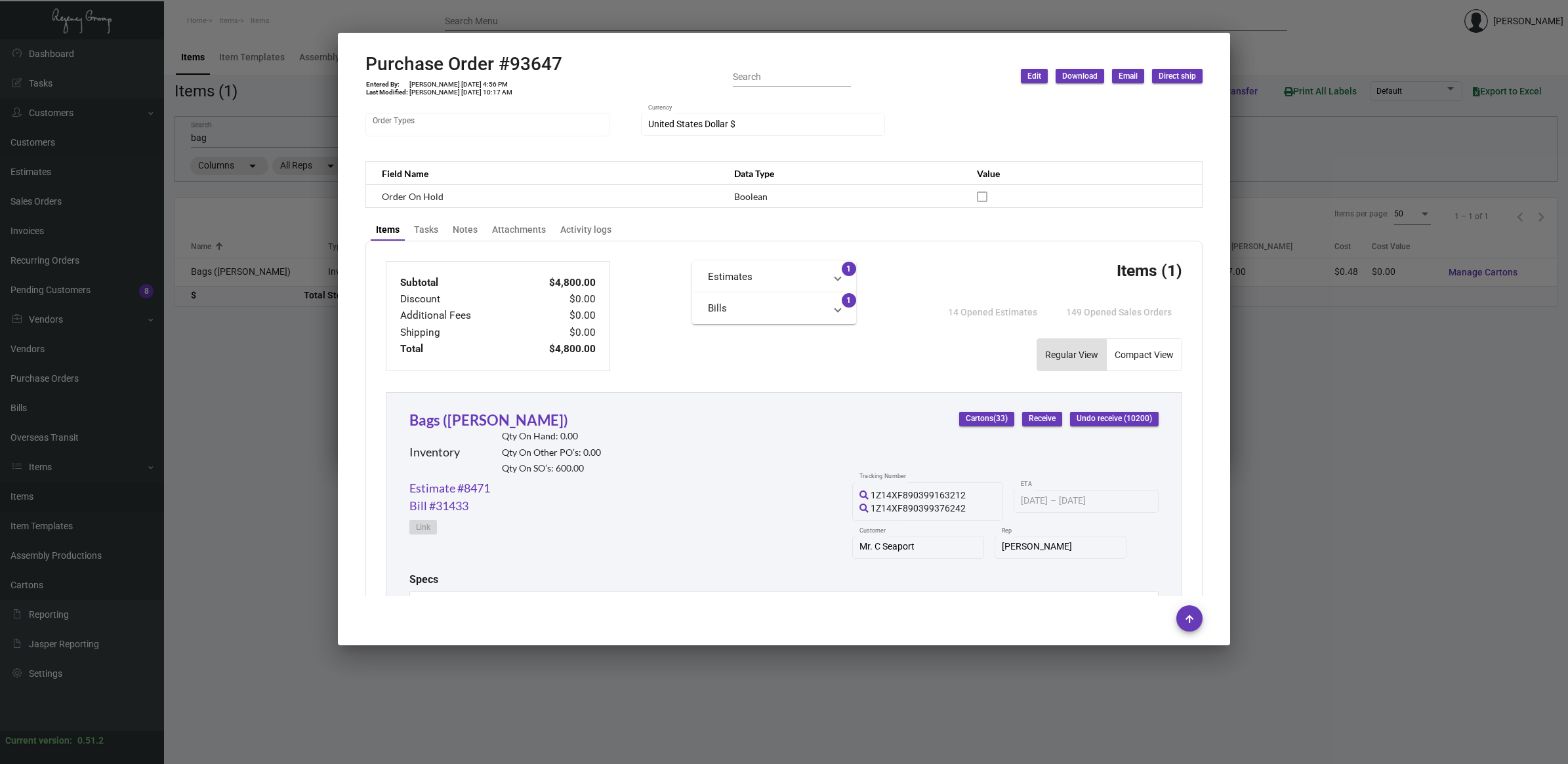
scroll to position [328, 0]
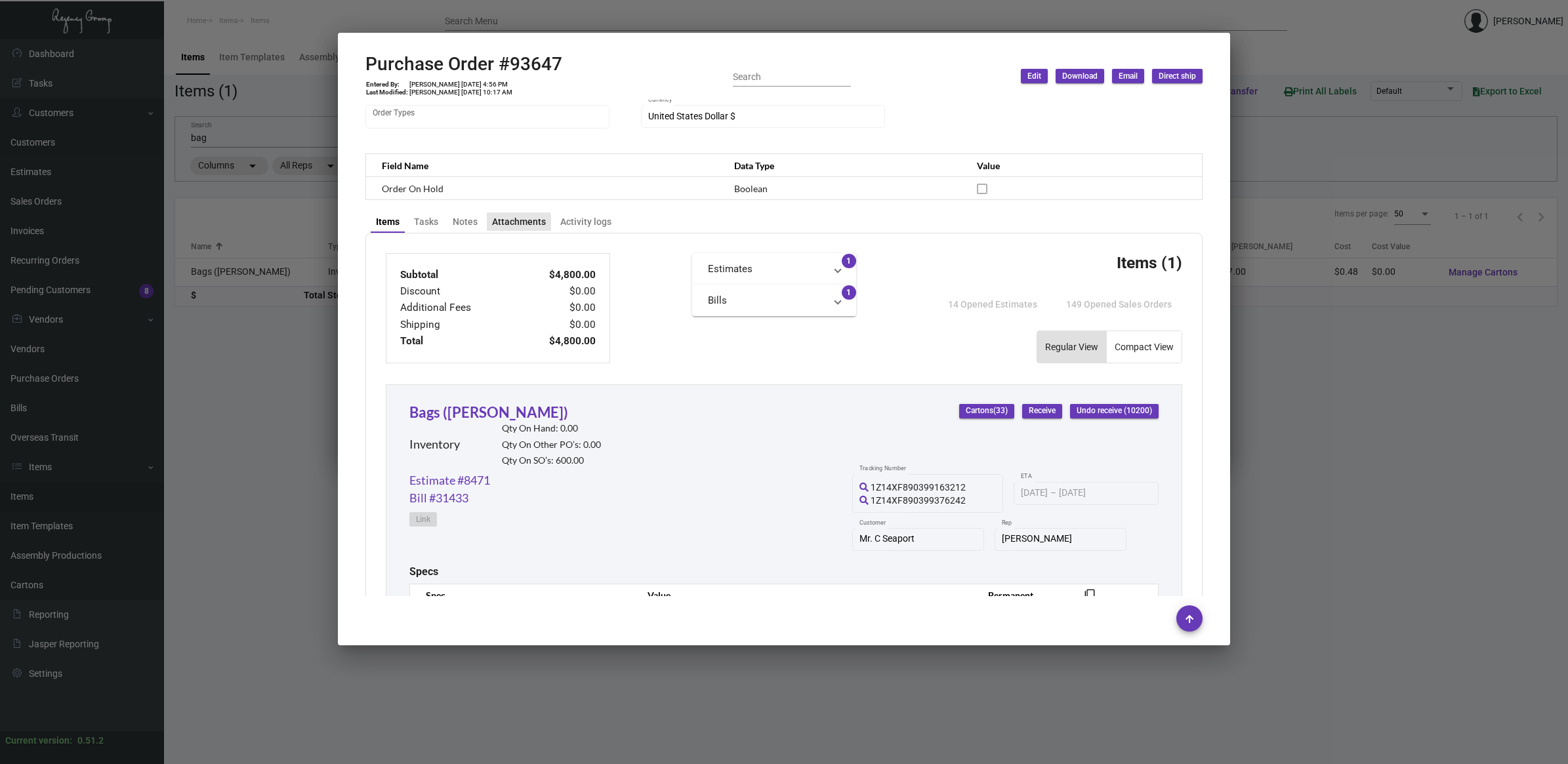
click at [509, 227] on div "Attachments" at bounding box center [519, 221] width 65 height 18
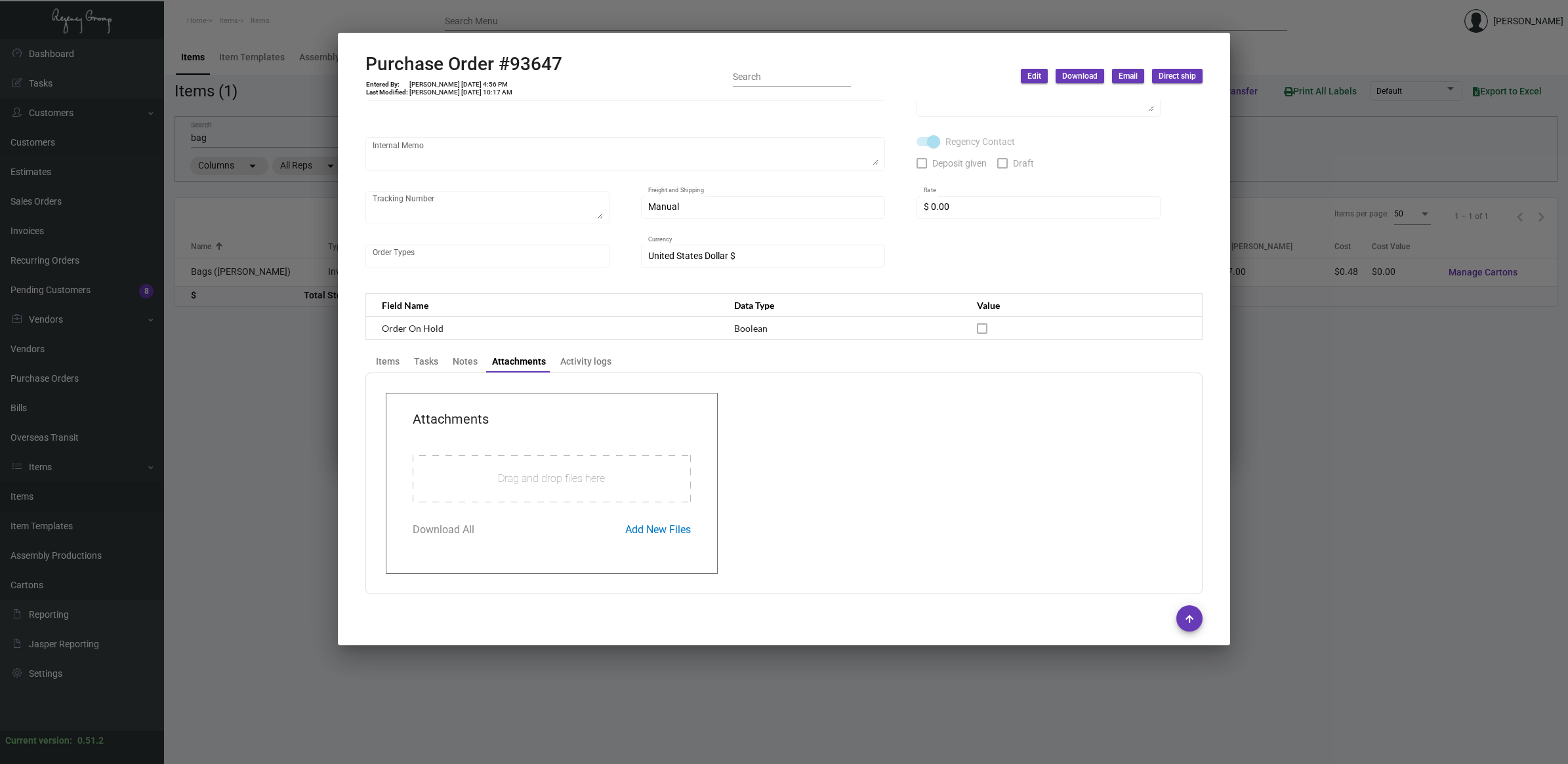
scroll to position [192, 0]
click at [457, 441] on span "IVLGR210081.pdf" at bounding box center [453, 446] width 82 height 12
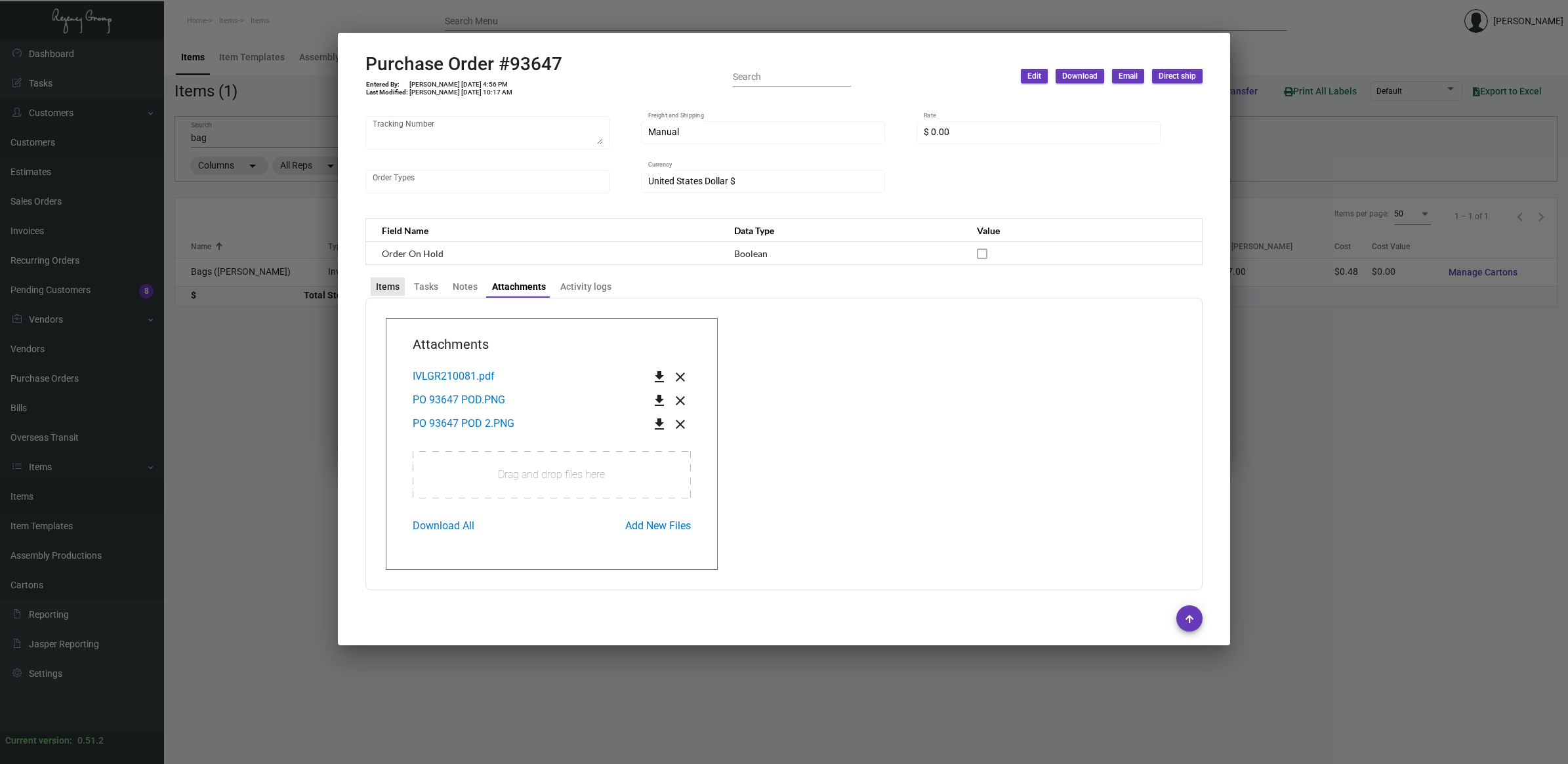
click at [389, 282] on div "Items" at bounding box center [387, 286] width 24 height 14
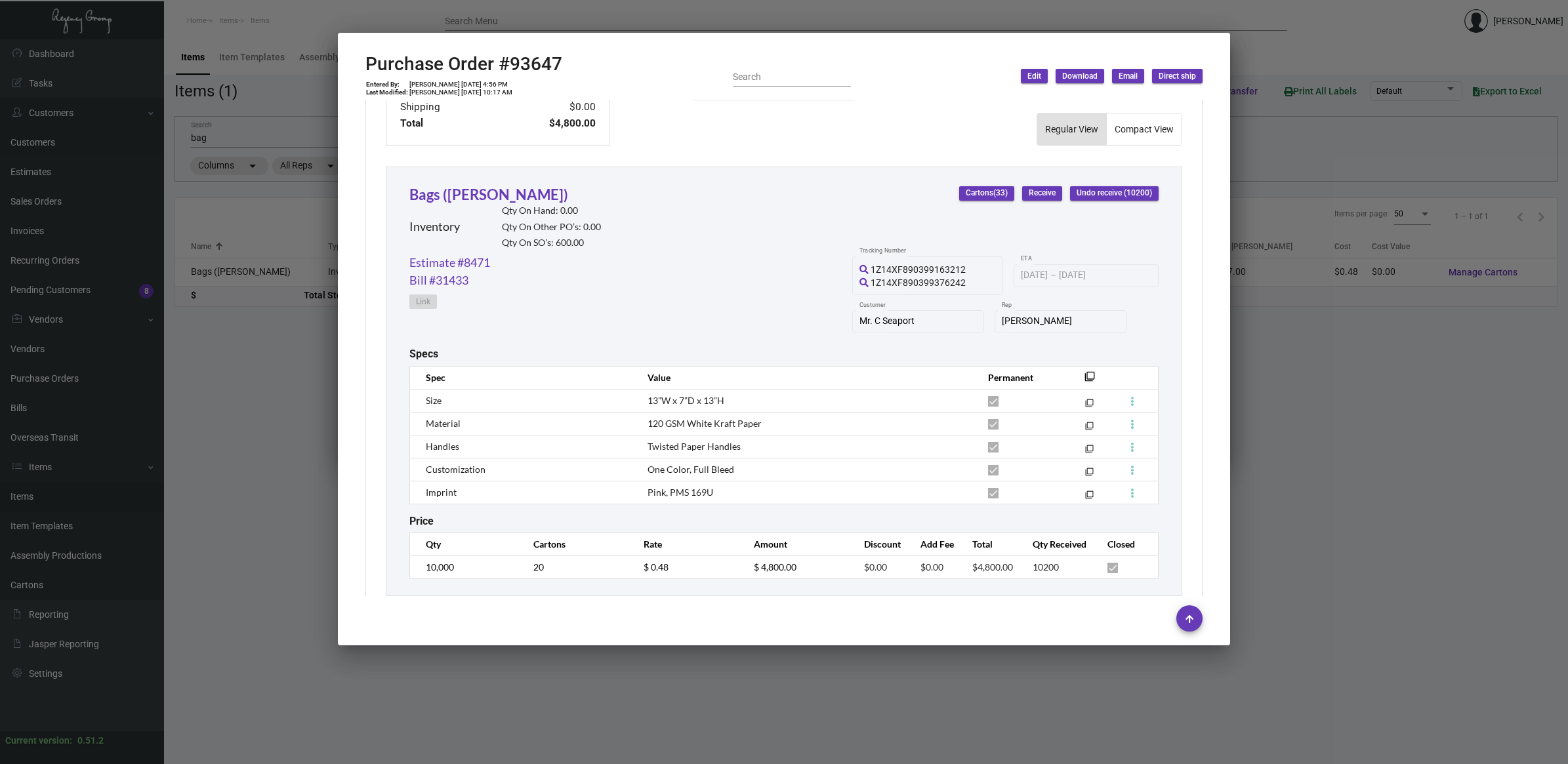
scroll to position [571, 0]
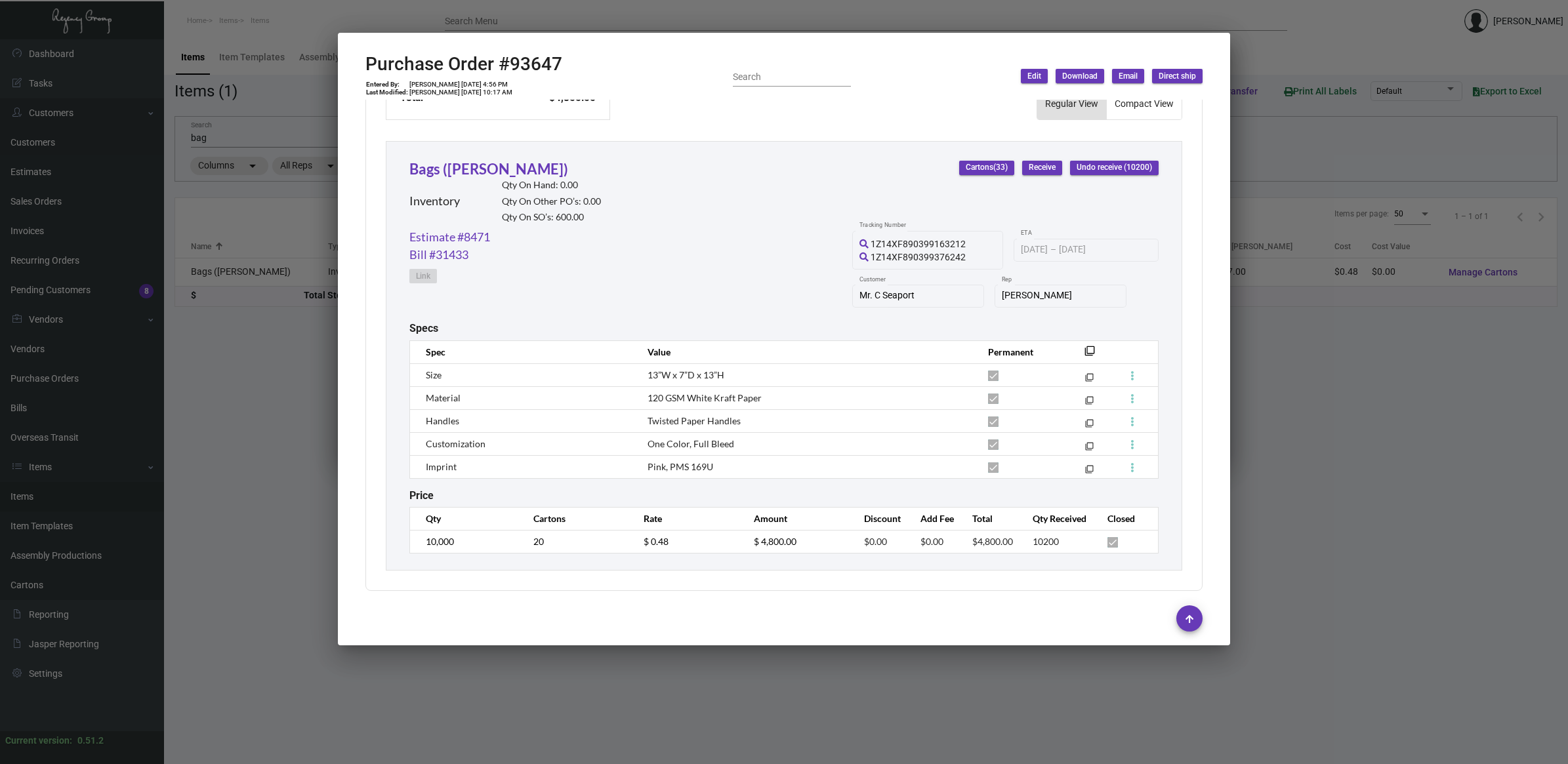
click at [529, 68] on h2 "Purchase Order #93647" at bounding box center [463, 64] width 197 height 22
click at [533, 66] on h2 "Purchase Order #93647" at bounding box center [463, 64] width 197 height 22
click at [536, 65] on h2 "Purchase Order #93647" at bounding box center [463, 64] width 197 height 22
copy h2 "93647"
